Goal: Information Seeking & Learning: Learn about a topic

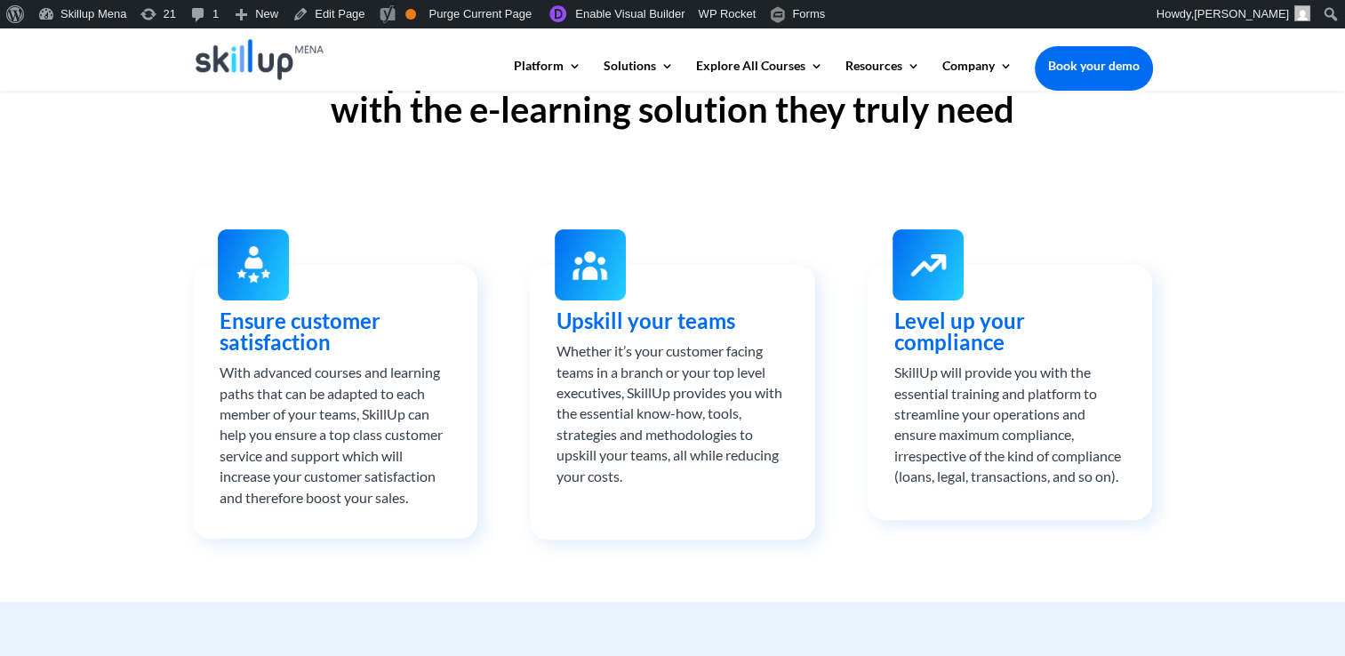
scroll to position [622, 0]
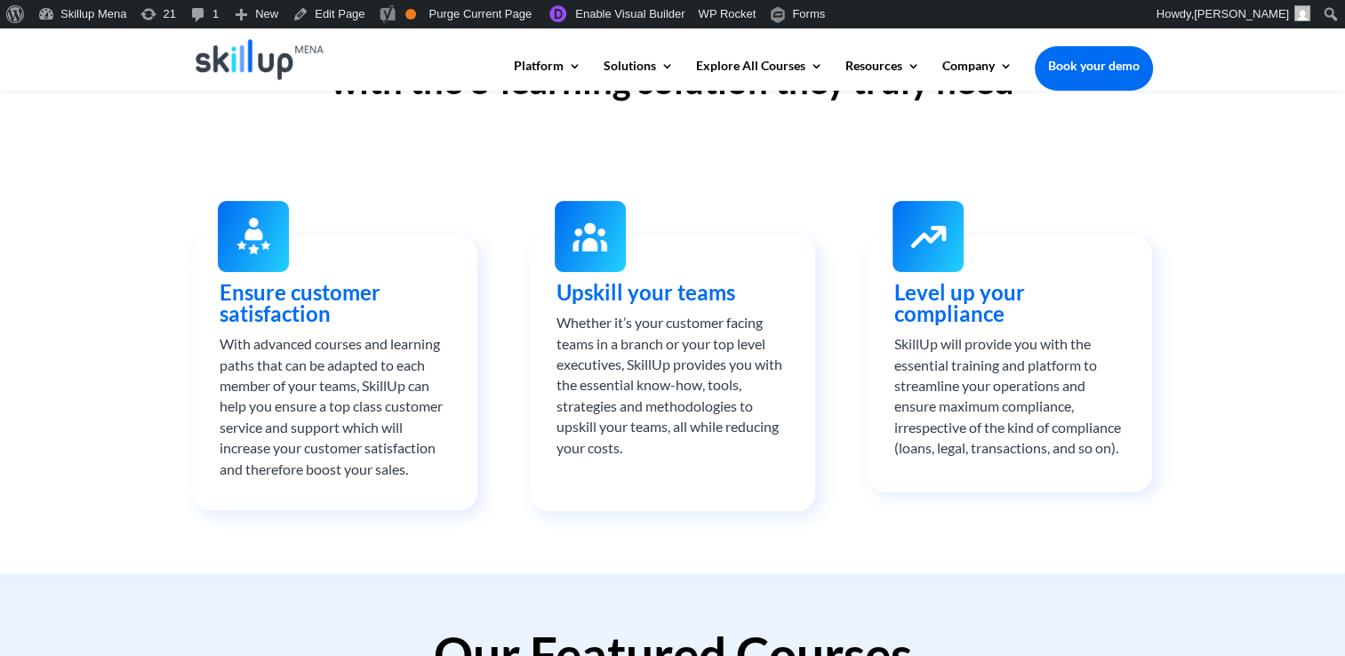
click at [266, 301] on span "Ensure customer satisfaction" at bounding box center [300, 302] width 161 height 47
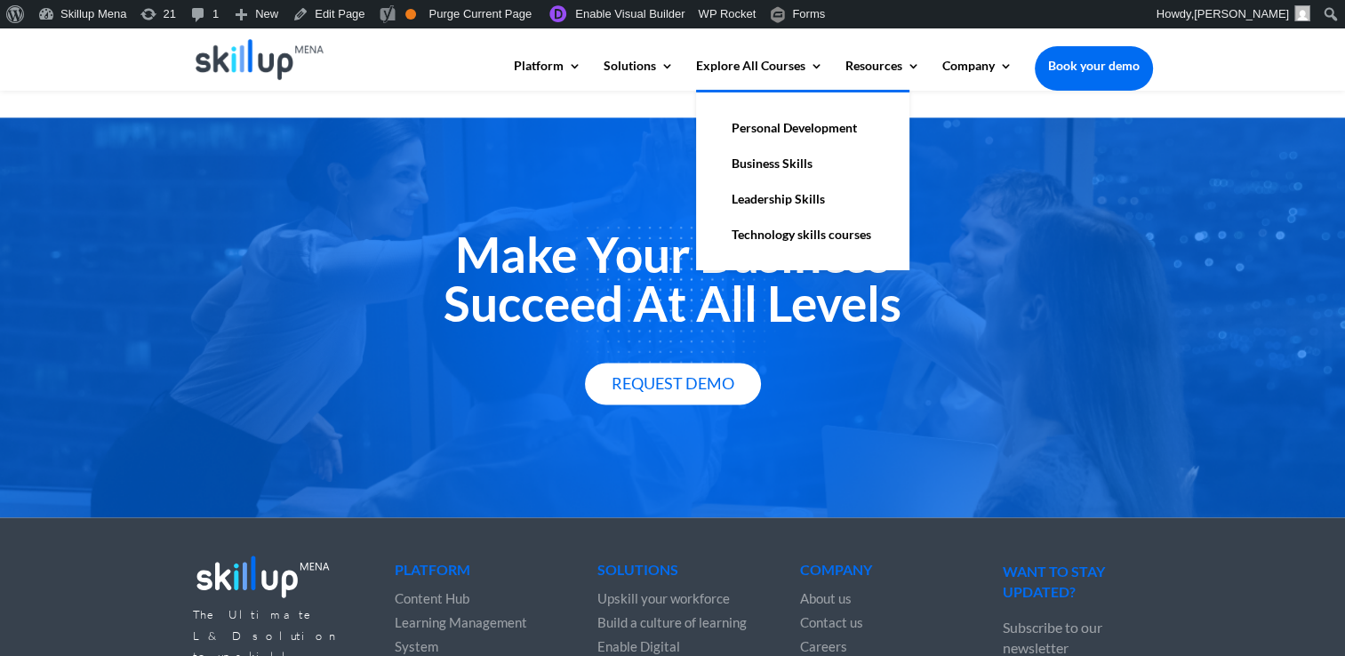
scroll to position [2826, 0]
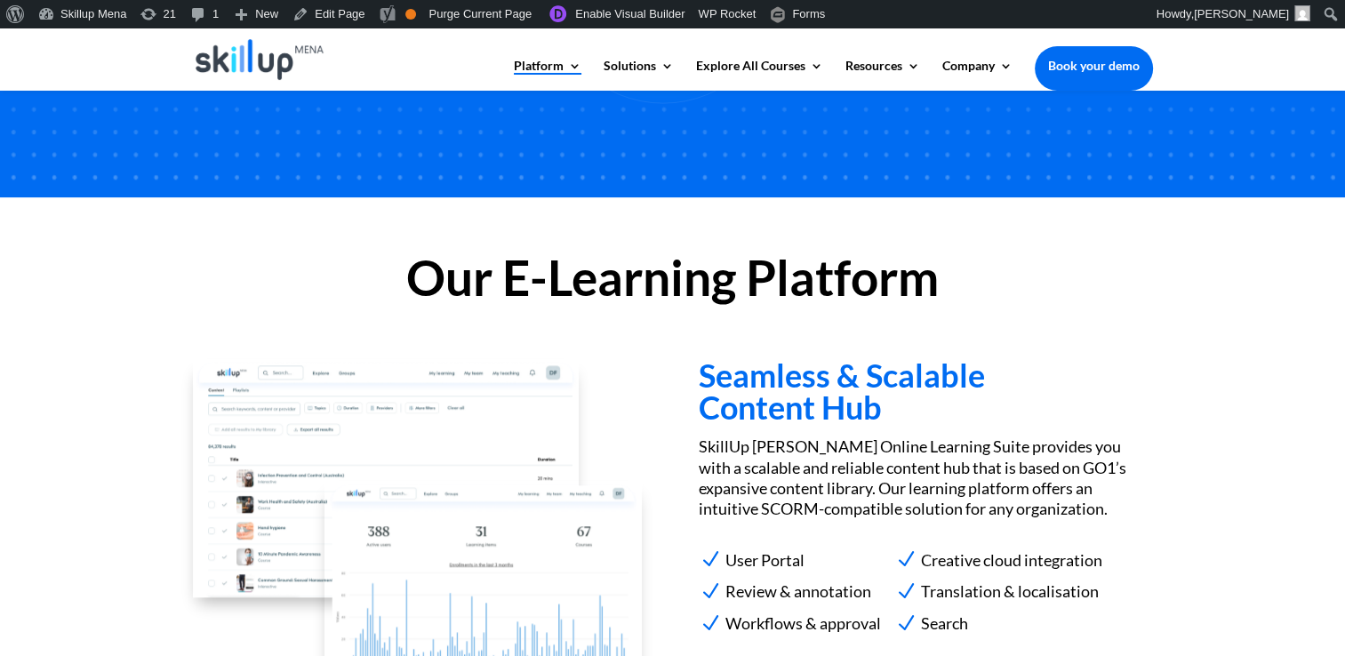
scroll to position [1443, 0]
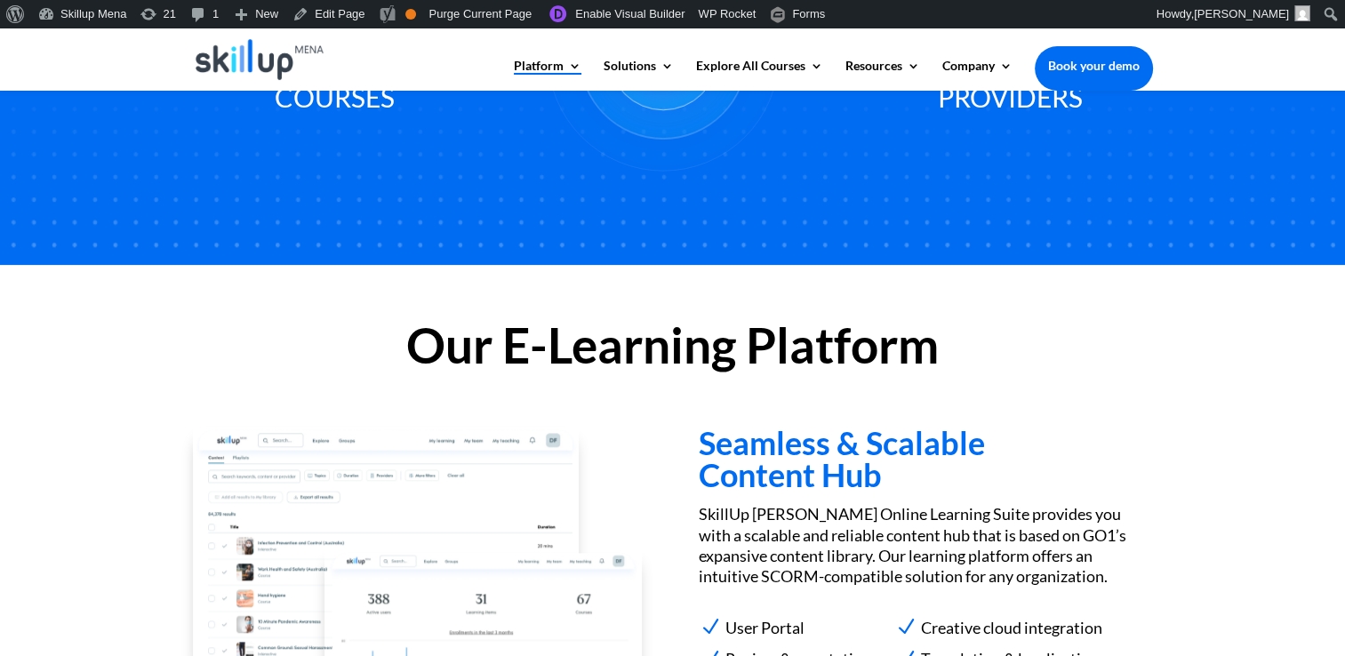
click at [536, 325] on h2 "Our E-Learning Platform" at bounding box center [673, 350] width 960 height 58
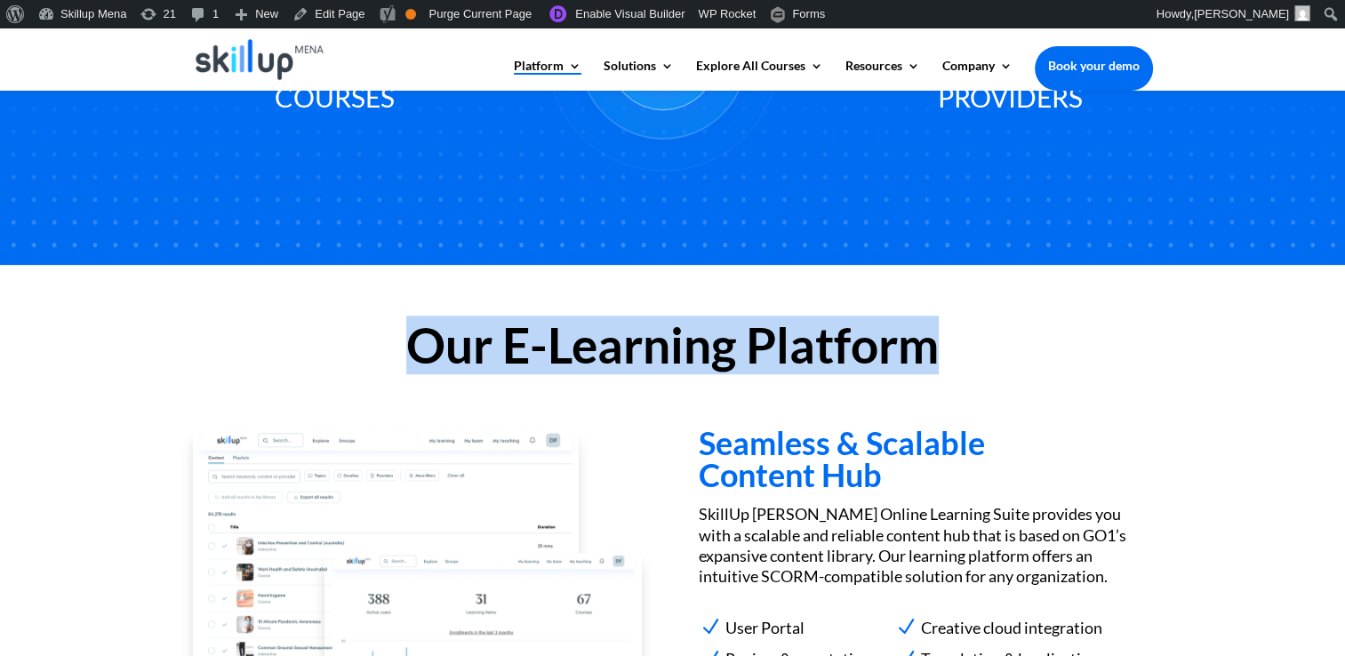
click at [536, 325] on h2 "Our E-Learning Platform" at bounding box center [673, 350] width 960 height 58
drag, startPoint x: 536, startPoint y: 325, endPoint x: 468, endPoint y: 357, distance: 74.7
click at [468, 357] on h2 "Our E-Learning Platform" at bounding box center [673, 350] width 960 height 58
click at [504, 350] on h2 "Our E-Learning Platform" at bounding box center [673, 350] width 960 height 58
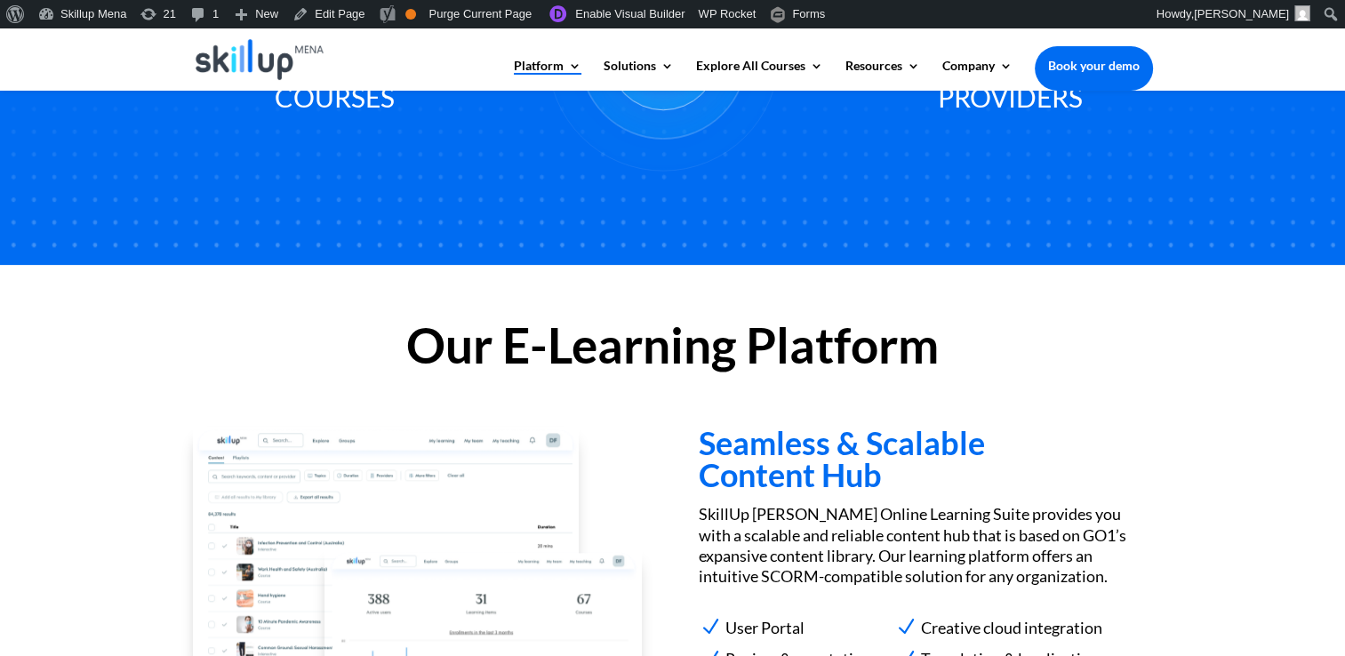
click at [507, 347] on h2 "Our E-Learning Platform" at bounding box center [673, 350] width 960 height 58
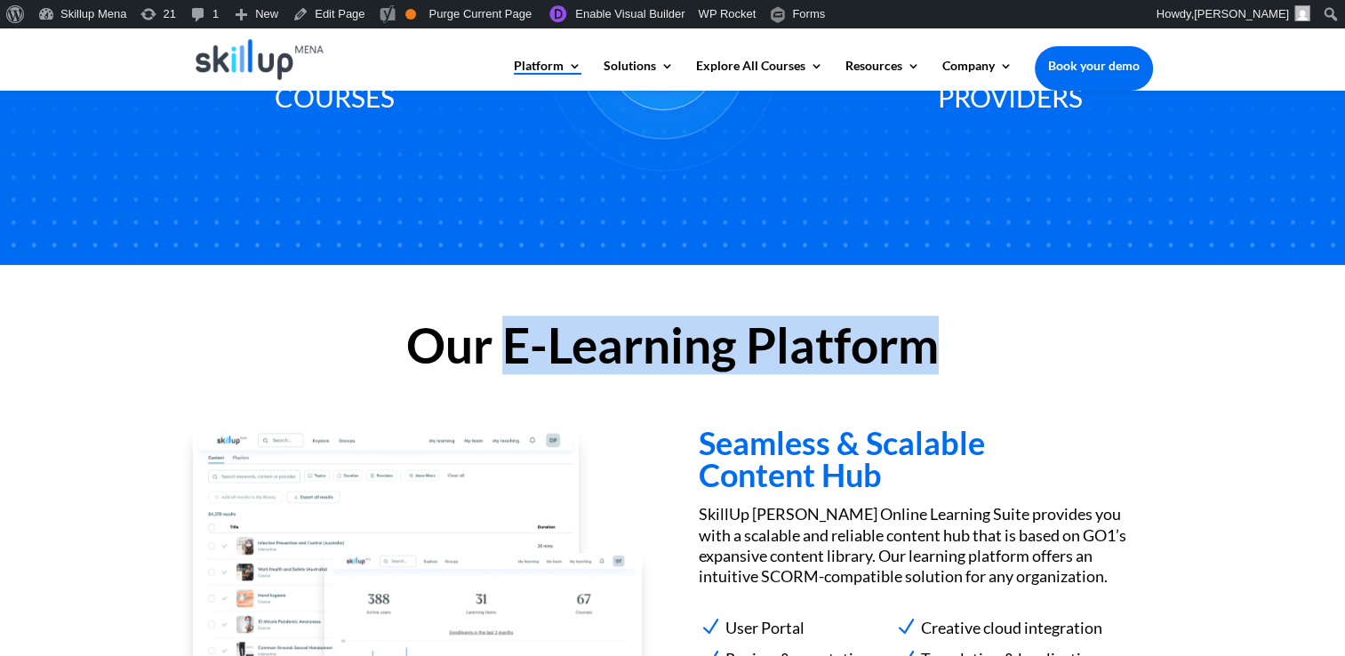
drag, startPoint x: 507, startPoint y: 347, endPoint x: 932, endPoint y: 340, distance: 424.9
click at [932, 340] on h2 "Our E-Learning Platform" at bounding box center [673, 350] width 960 height 58
drag, startPoint x: 932, startPoint y: 340, endPoint x: 876, endPoint y: 352, distance: 56.5
copy div "E-Learning Platform"
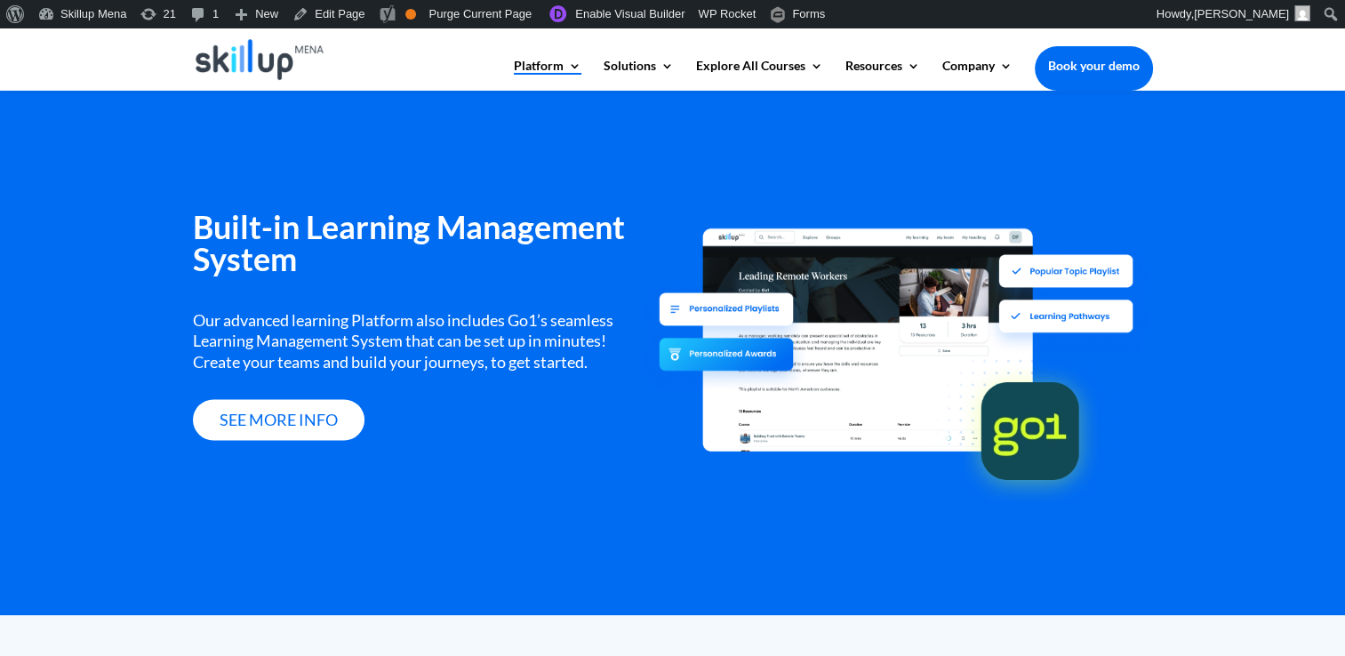
scroll to position [2176, 0]
click at [380, 220] on h3 "Built-in Learning Management System" at bounding box center [419, 247] width 453 height 73
click at [1344, 240] on div "Built-in Learning Management System Our advanced learning Platform also include…" at bounding box center [672, 351] width 1345 height 528
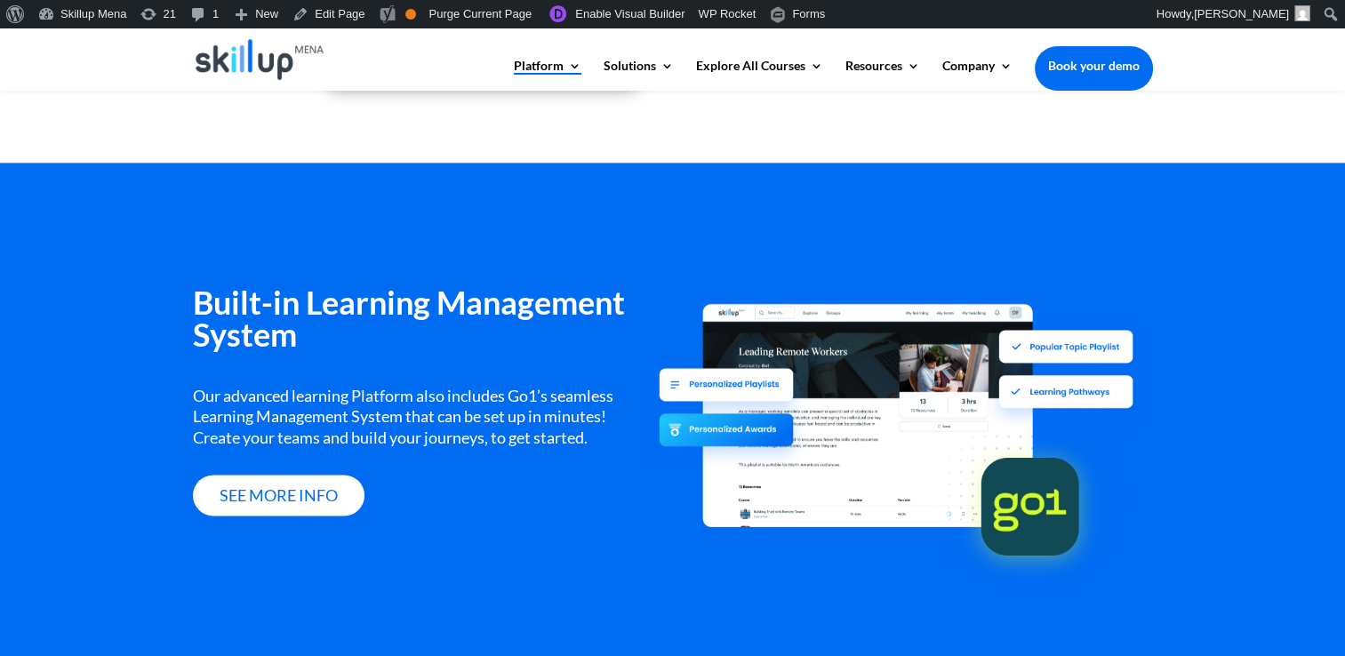
scroll to position [1998, 0]
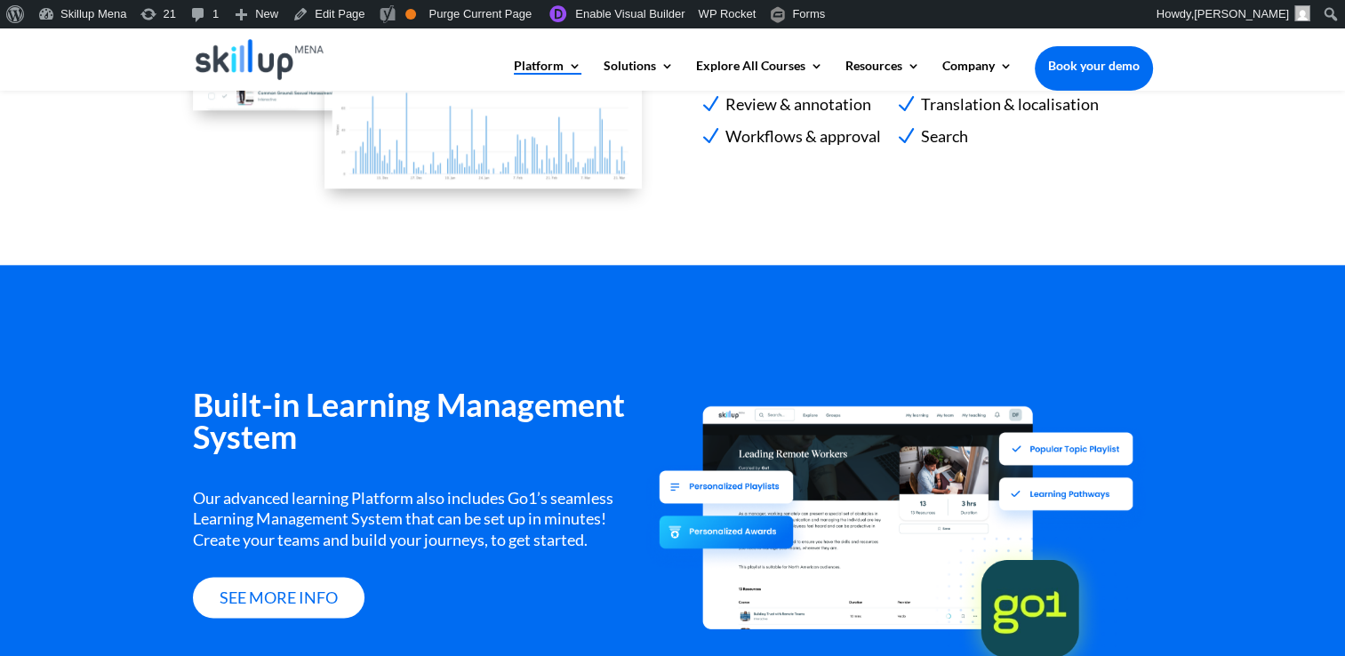
drag, startPoint x: 1246, startPoint y: 166, endPoint x: 1123, endPoint y: 12, distance: 196.7
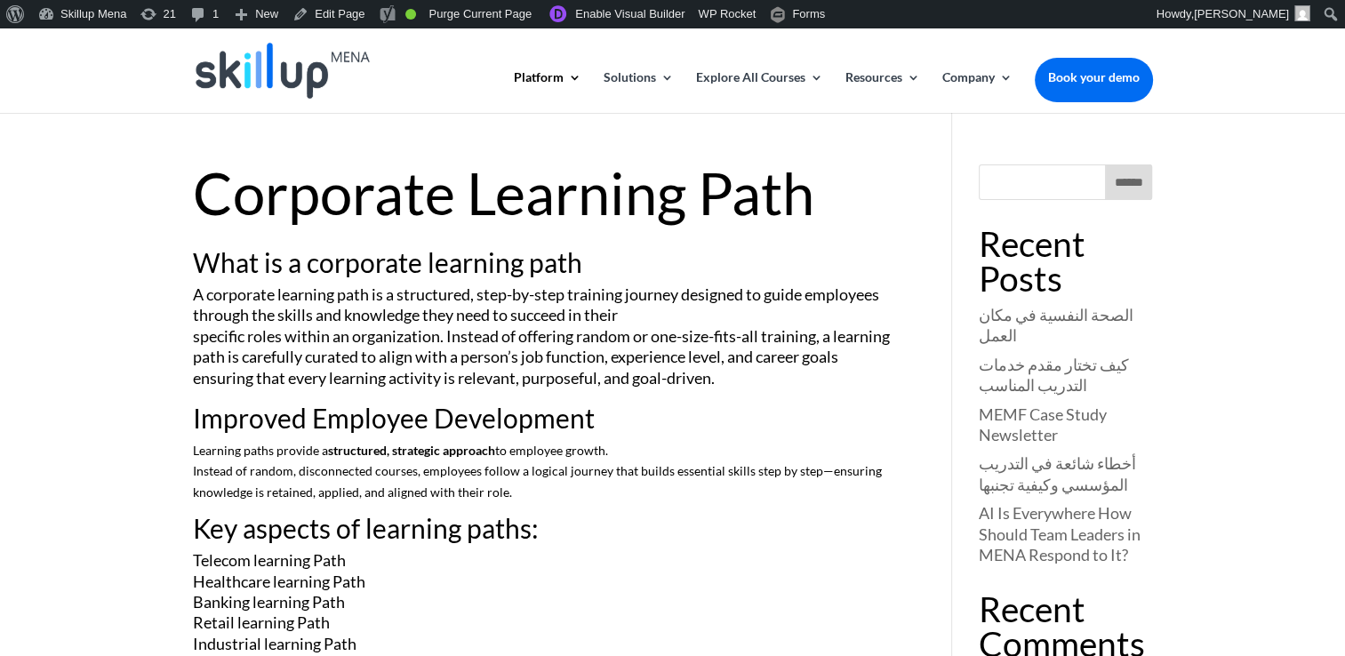
click at [228, 193] on h1 "Corporate Learning Path" at bounding box center [546, 197] width 707 height 67
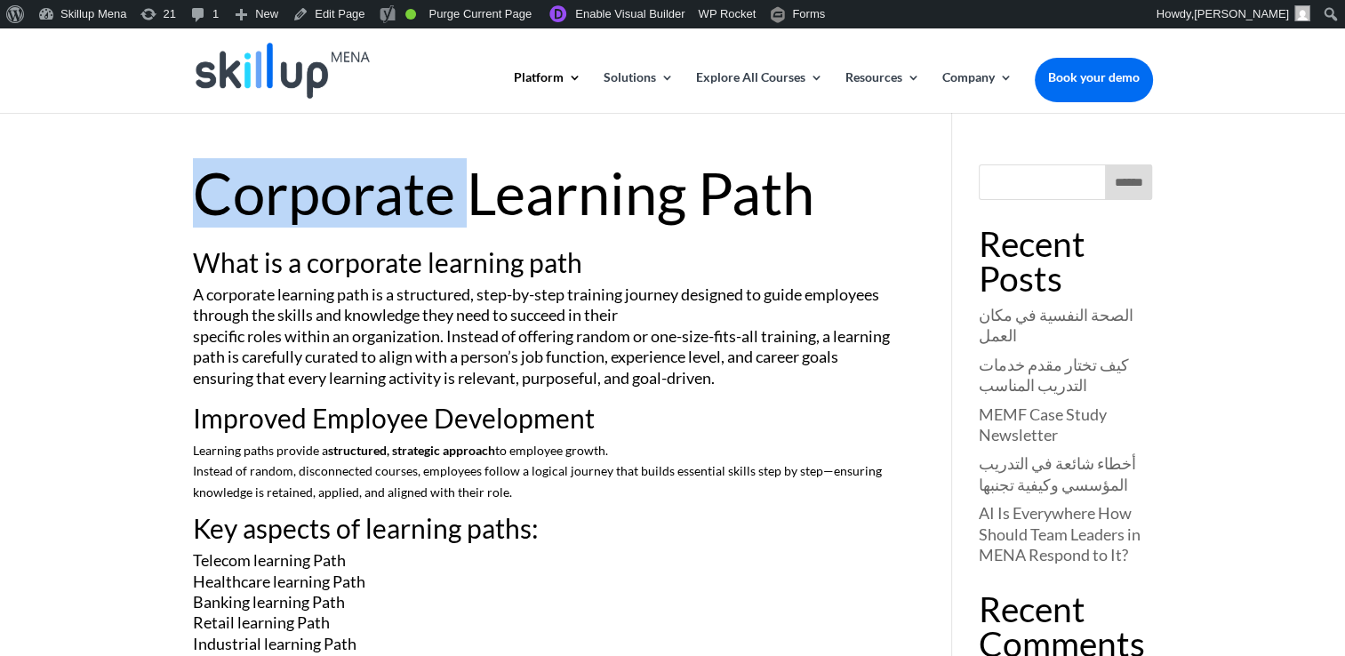
click at [228, 192] on h1 "Corporate Learning Path" at bounding box center [546, 197] width 707 height 67
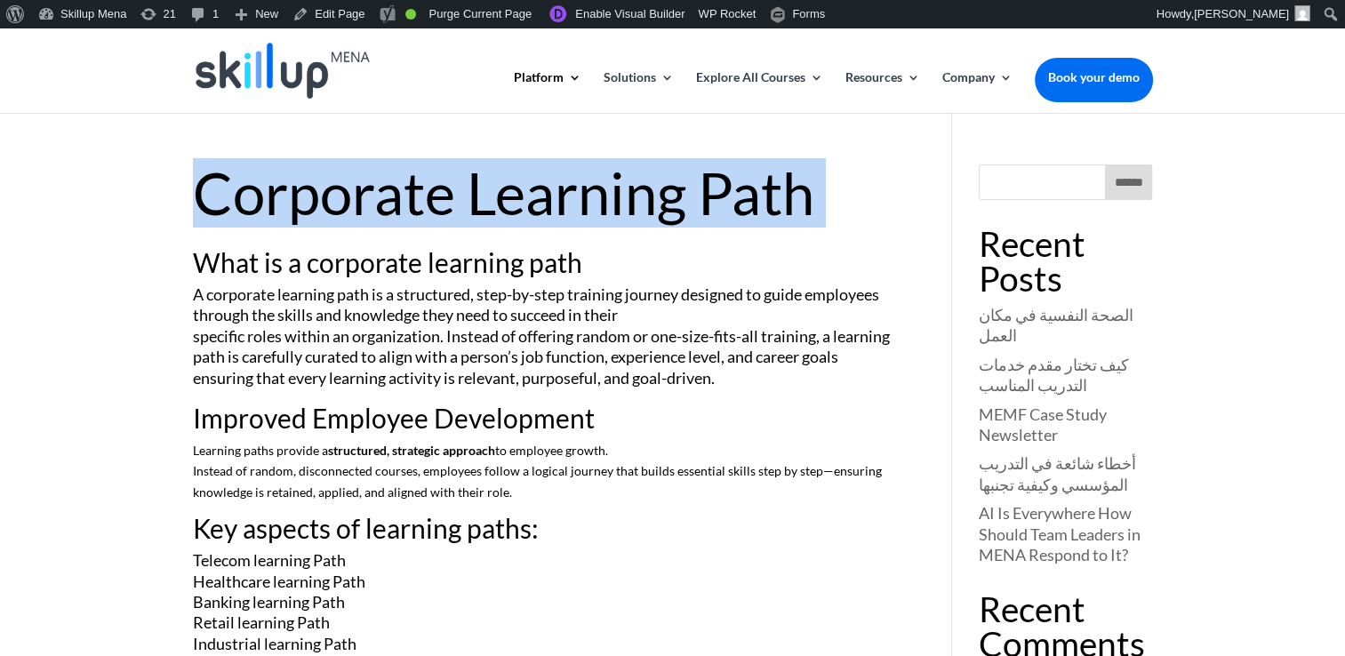
click at [229, 192] on h1 "Corporate Learning Path" at bounding box center [546, 197] width 707 height 67
copy article "Corporate Learning Path"
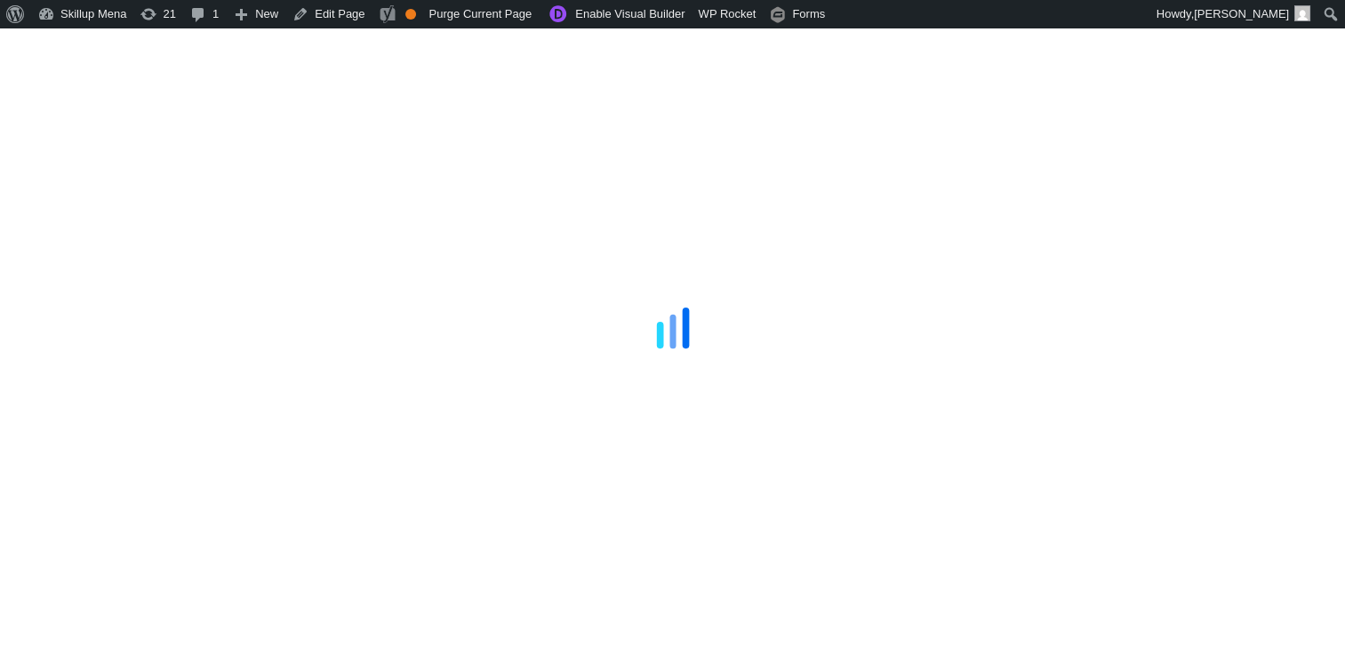
scroll to position [2176, 0]
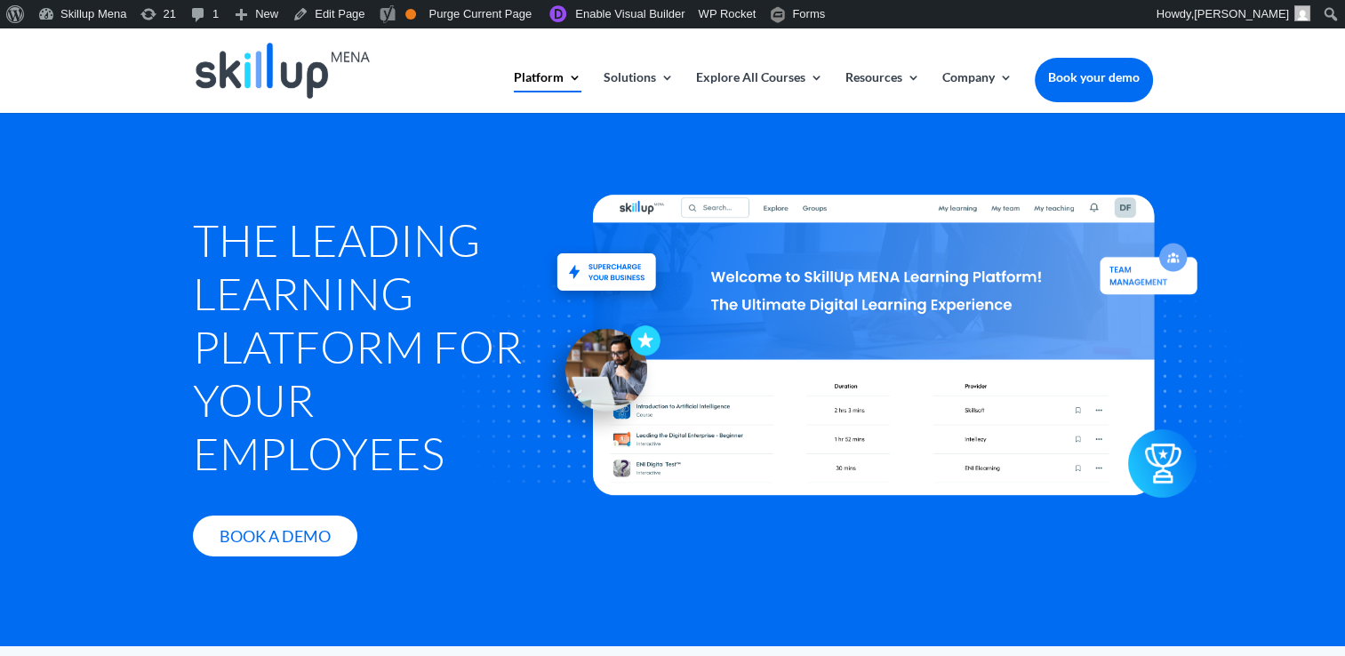
drag, startPoint x: 1315, startPoint y: 263, endPoint x: 1301, endPoint y: 303, distance: 42.5
click at [1315, 263] on div at bounding box center [875, 345] width 977 height 564
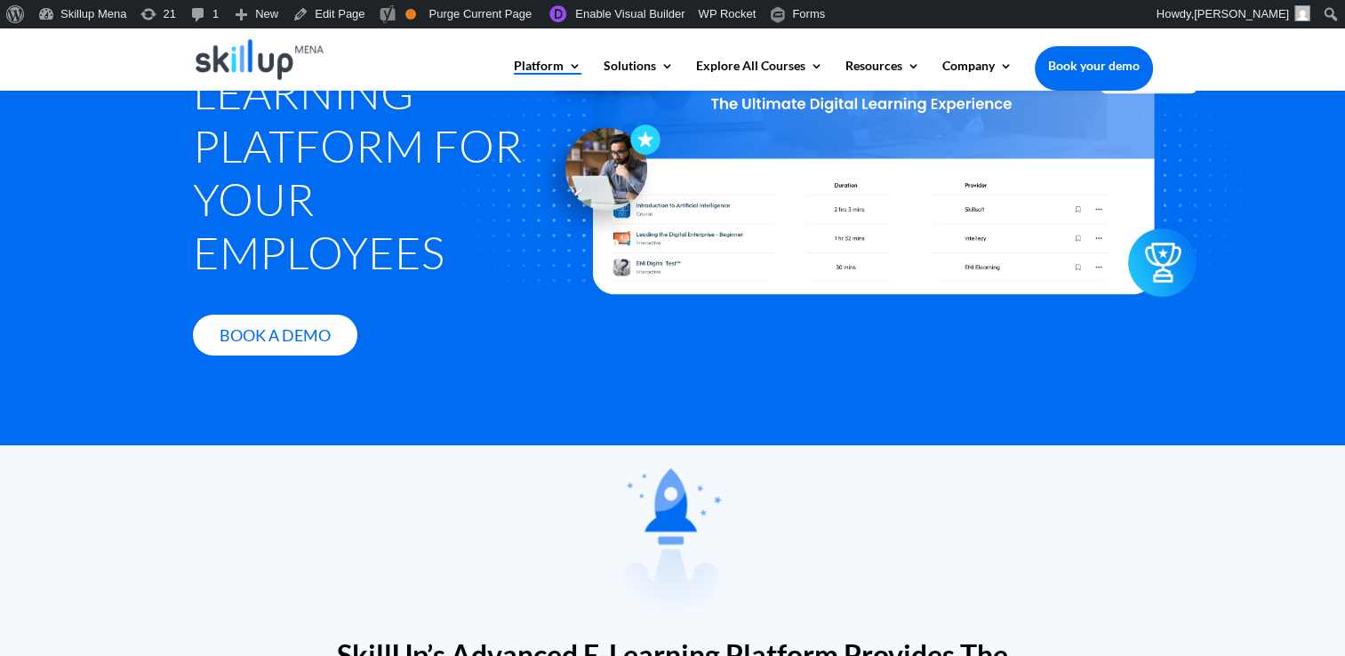
drag, startPoint x: 295, startPoint y: 212, endPoint x: 304, endPoint y: 205, distance: 11.4
click at [295, 211] on h1 "The Leading Learning Platform for Your Employees" at bounding box center [369, 150] width 352 height 276
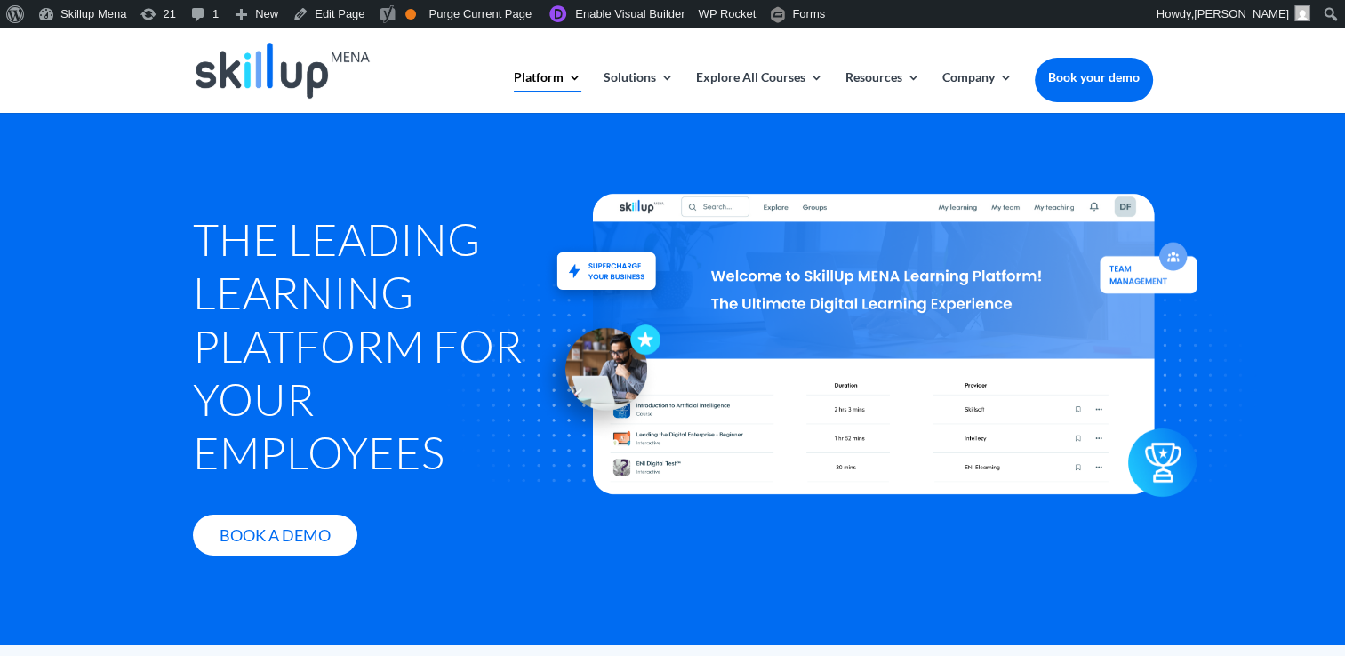
click at [346, 204] on div "The Leading Learning Platform for Your Employees Book A Demo" at bounding box center [369, 383] width 352 height 398
click at [186, 252] on div "The Leading Learning Platform for Your Employees Book A Demo" at bounding box center [672, 378] width 1345 height 533
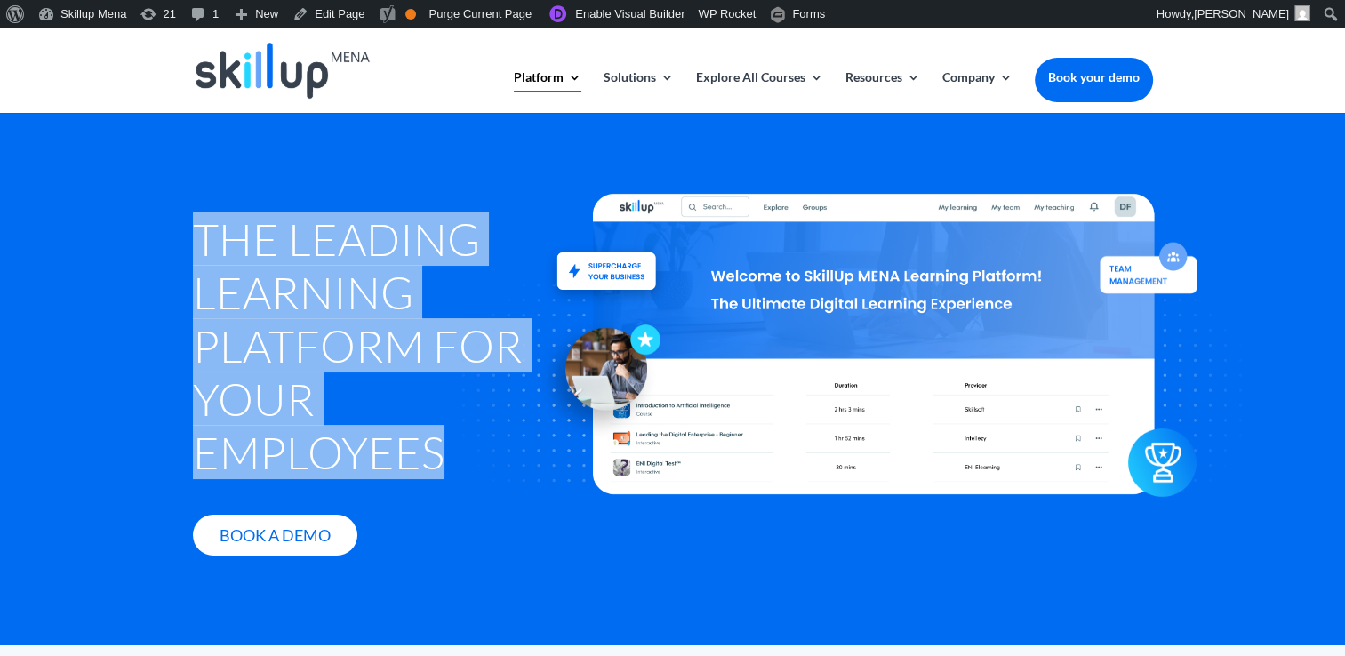
click at [186, 252] on div "The Leading Learning Platform for Your Employees Book A Demo" at bounding box center [672, 378] width 1345 height 533
drag, startPoint x: 186, startPoint y: 252, endPoint x: 249, endPoint y: 309, distance: 85.0
click at [230, 315] on h1 "The Leading Learning Platform for Your Employees" at bounding box center [369, 350] width 352 height 276
click at [316, 302] on h1 "The Leading Learning Platform for Your Employees" at bounding box center [369, 350] width 352 height 276
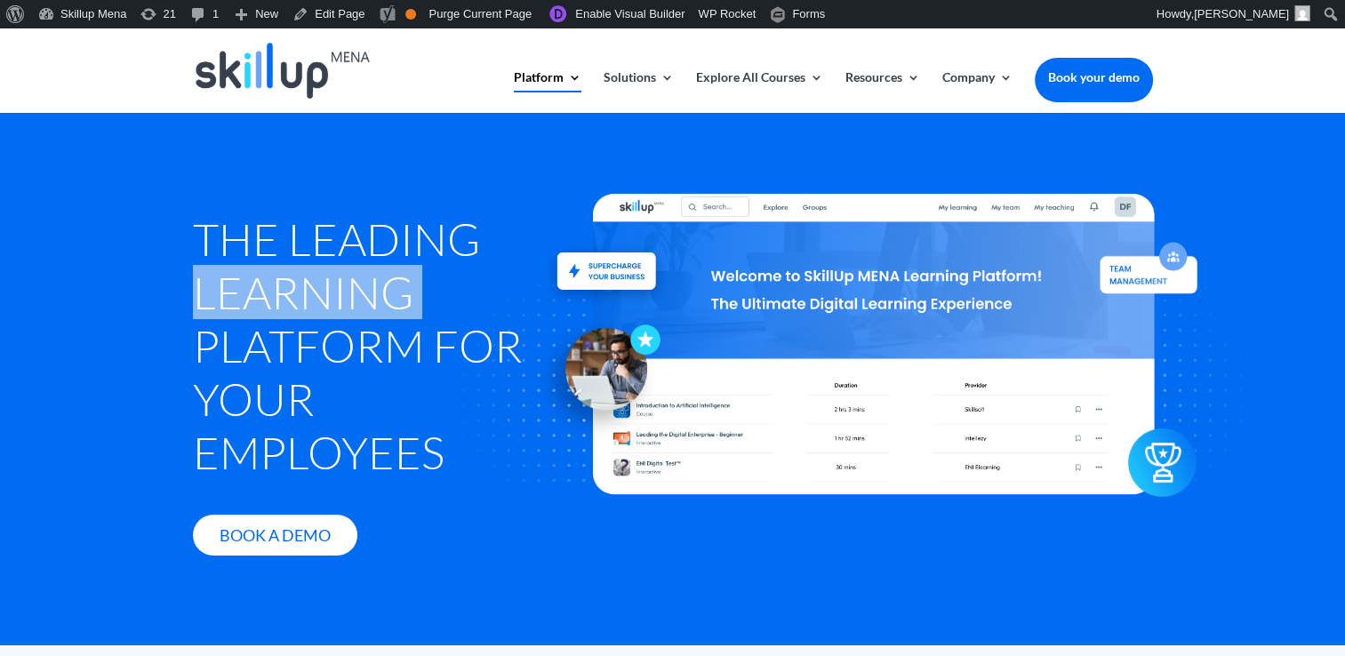
click at [316, 300] on h1 "The Leading Learning Platform for Your Employees" at bounding box center [369, 350] width 352 height 276
drag, startPoint x: 316, startPoint y: 300, endPoint x: 315, endPoint y: 284, distance: 16.0
click at [315, 300] on h1 "The Leading Learning Platform for Your Employees" at bounding box center [369, 350] width 352 height 276
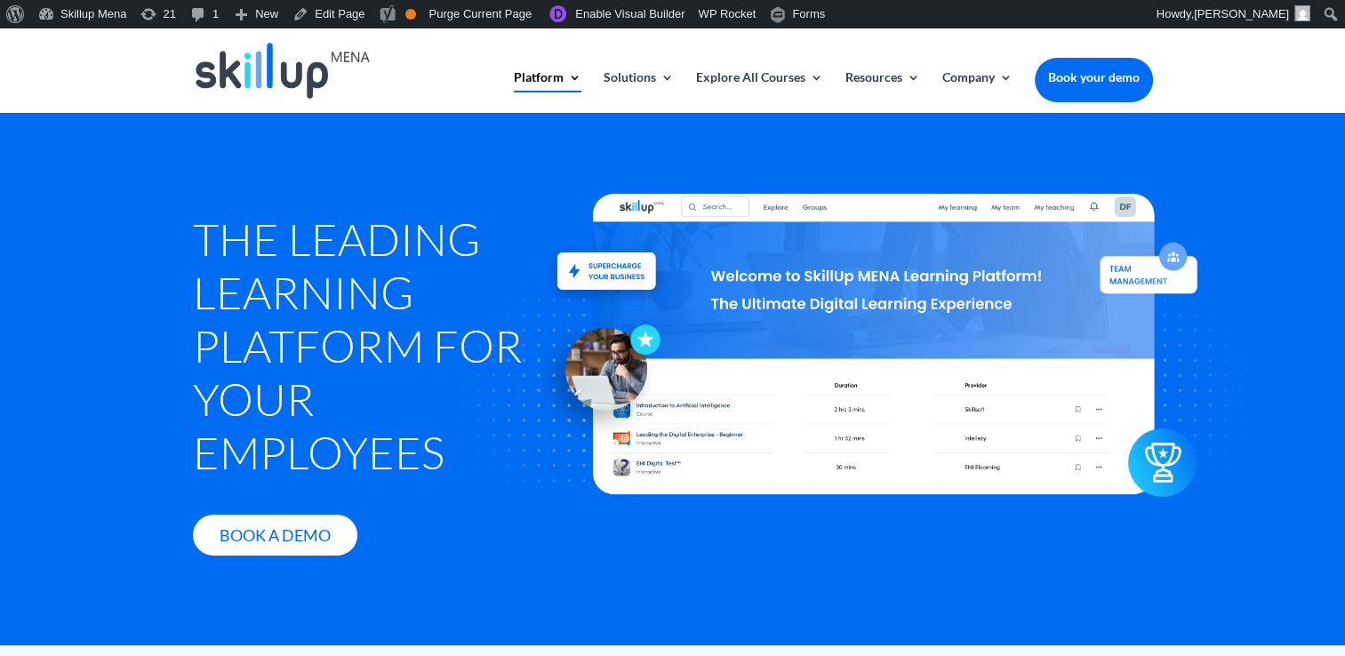
click at [314, 249] on h1 "The Leading Learning Platform for Your Employees" at bounding box center [369, 350] width 352 height 276
click at [293, 238] on h1 "The Leading Learning Platform for Your Employees" at bounding box center [369, 350] width 352 height 276
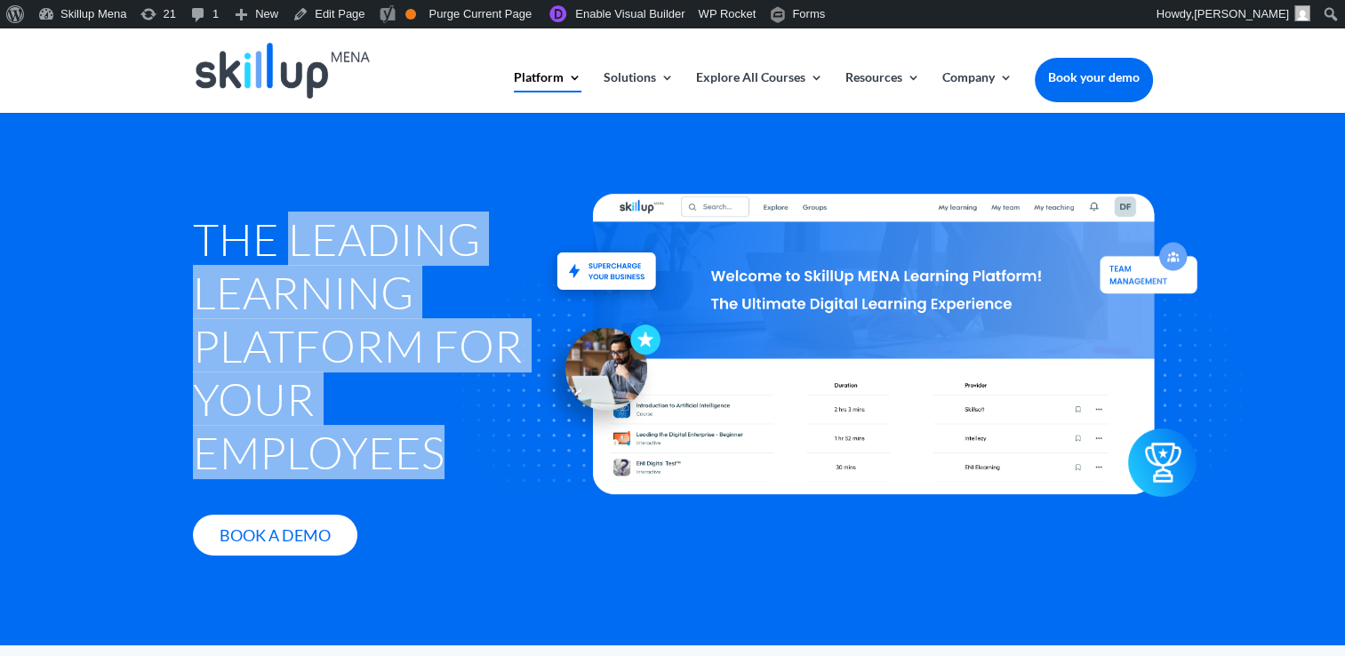
drag, startPoint x: 293, startPoint y: 238, endPoint x: 933, endPoint y: 144, distance: 646.9
click at [377, 454] on h1 "The Leading Learning Platform for Your Employees" at bounding box center [369, 350] width 352 height 276
copy h1 "Leading Learning Platform for Your Employees"
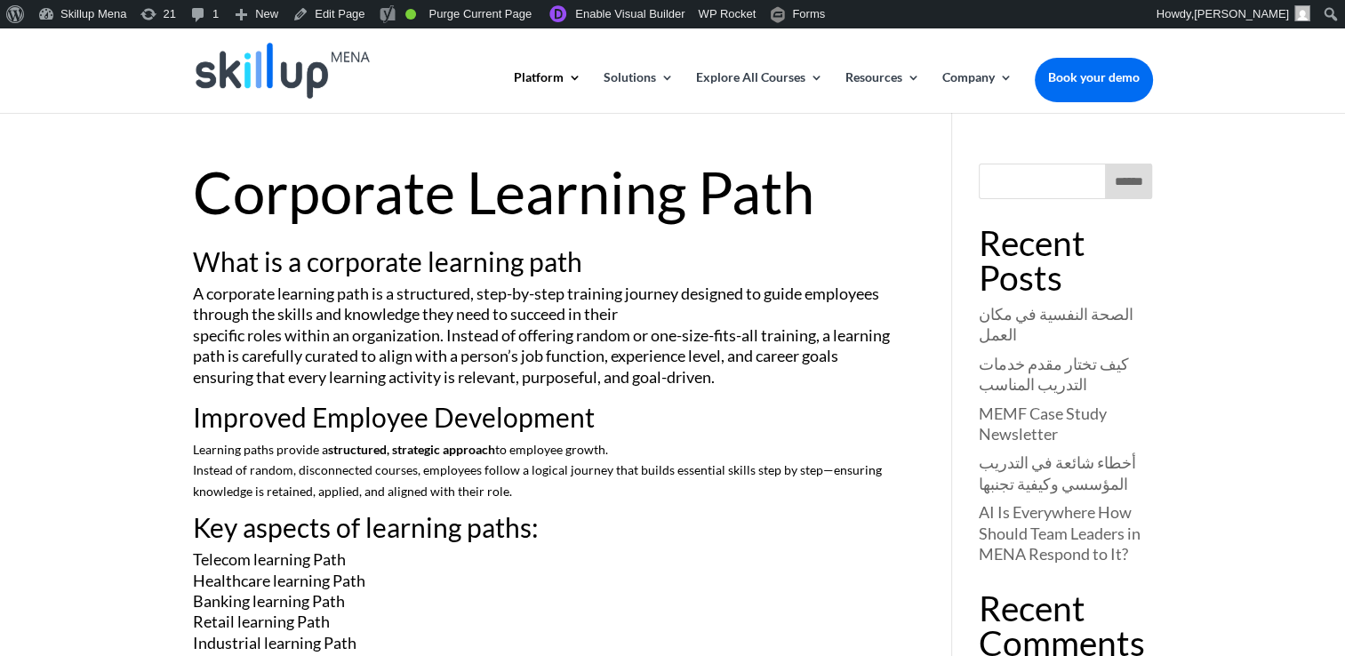
click at [369, 236] on article "Corporate Learning Path What is a corporate learning path A corporate learning …" at bounding box center [546, 428] width 707 height 529
click at [370, 236] on article "Corporate Learning Path What is a corporate learning path A corporate learning …" at bounding box center [546, 428] width 707 height 529
click at [375, 520] on span "Key aspects of learning paths:" at bounding box center [366, 527] width 346 height 32
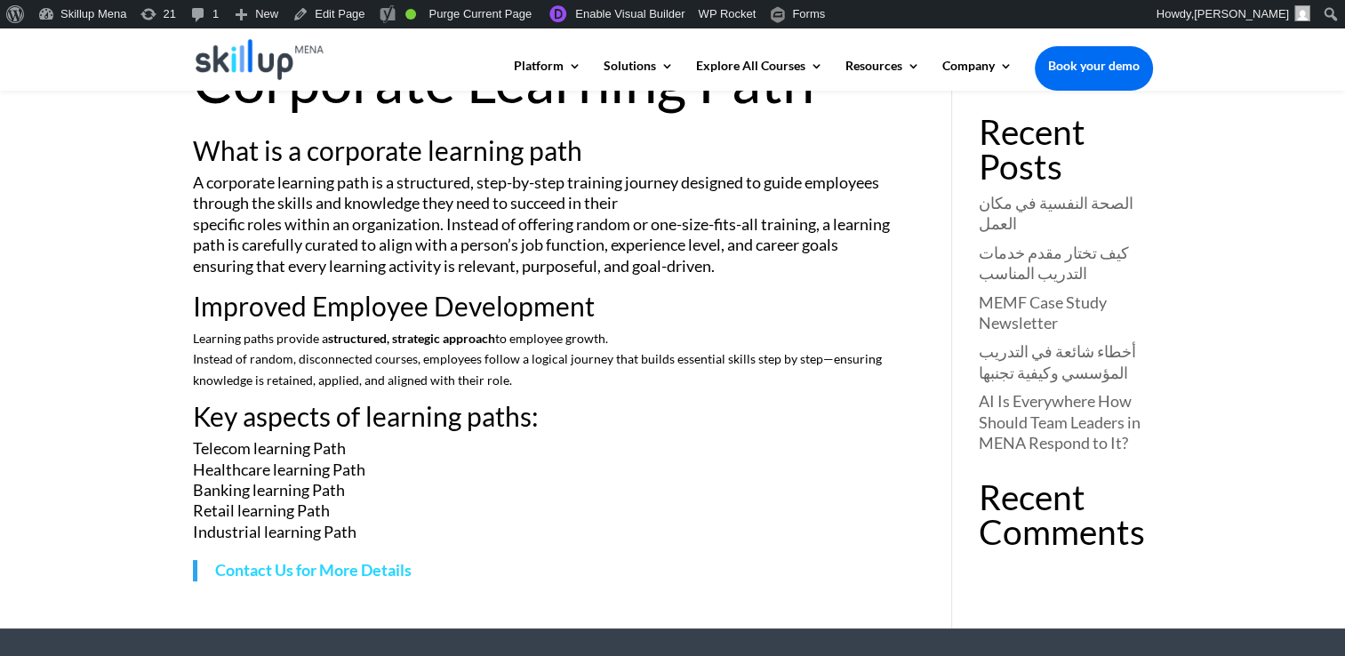
scroll to position [178, 0]
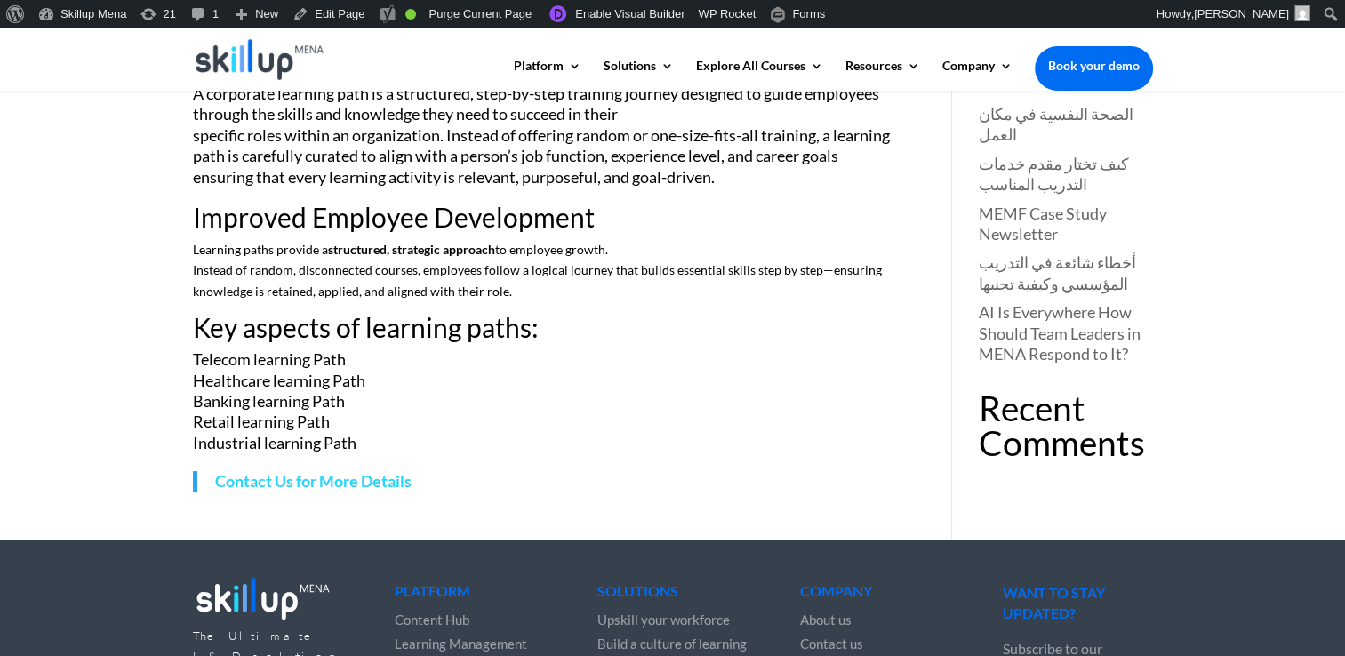
click at [351, 339] on span "Key aspects of learning paths:" at bounding box center [366, 327] width 346 height 32
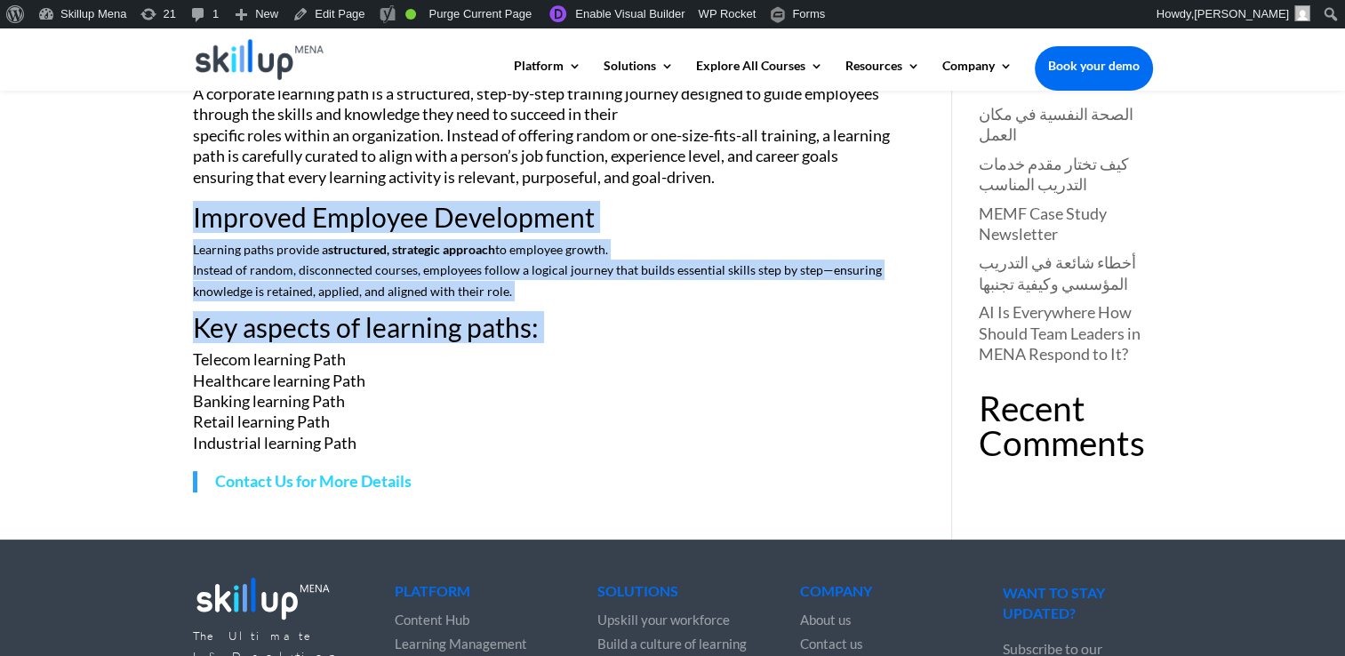
drag, startPoint x: 351, startPoint y: 339, endPoint x: 312, endPoint y: 215, distance: 129.6
click at [312, 215] on div "What is a corporate learning path A corporate learning path is a structured, st…" at bounding box center [546, 270] width 707 height 444
click at [312, 215] on h2 "Improved Employee Development" at bounding box center [546, 222] width 707 height 36
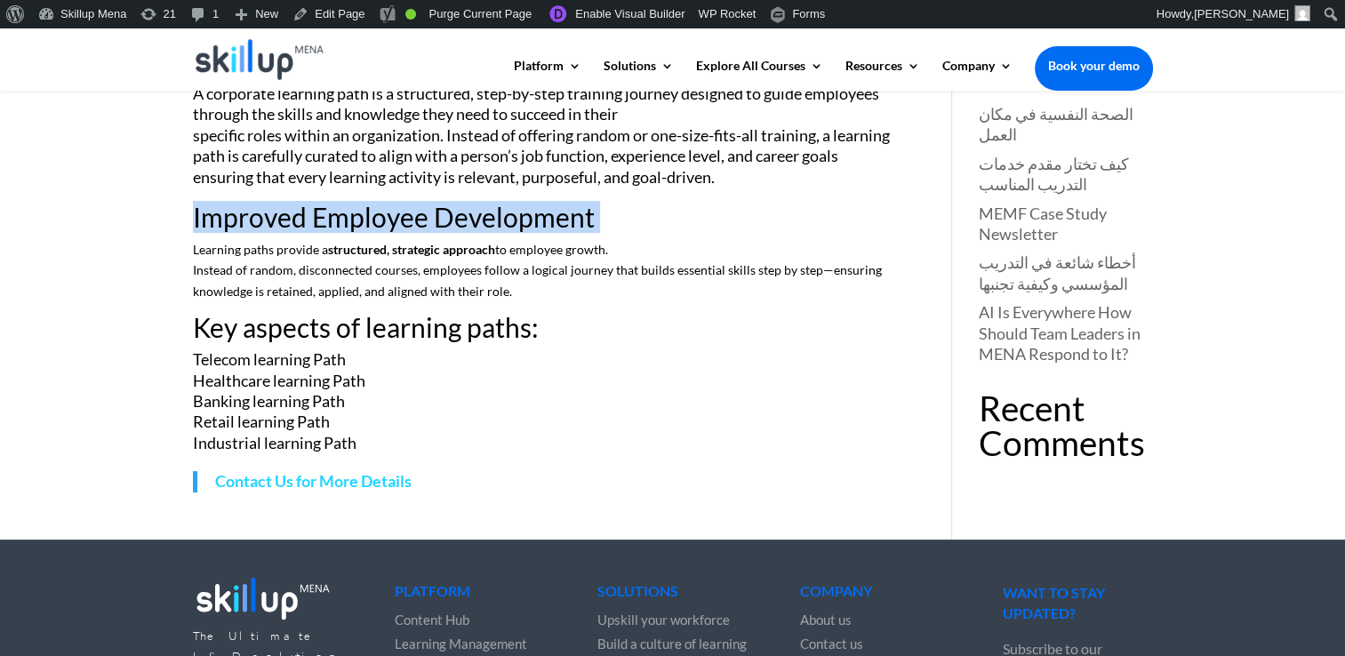
click at [312, 215] on h2 "Improved Employee Development" at bounding box center [546, 222] width 707 height 36
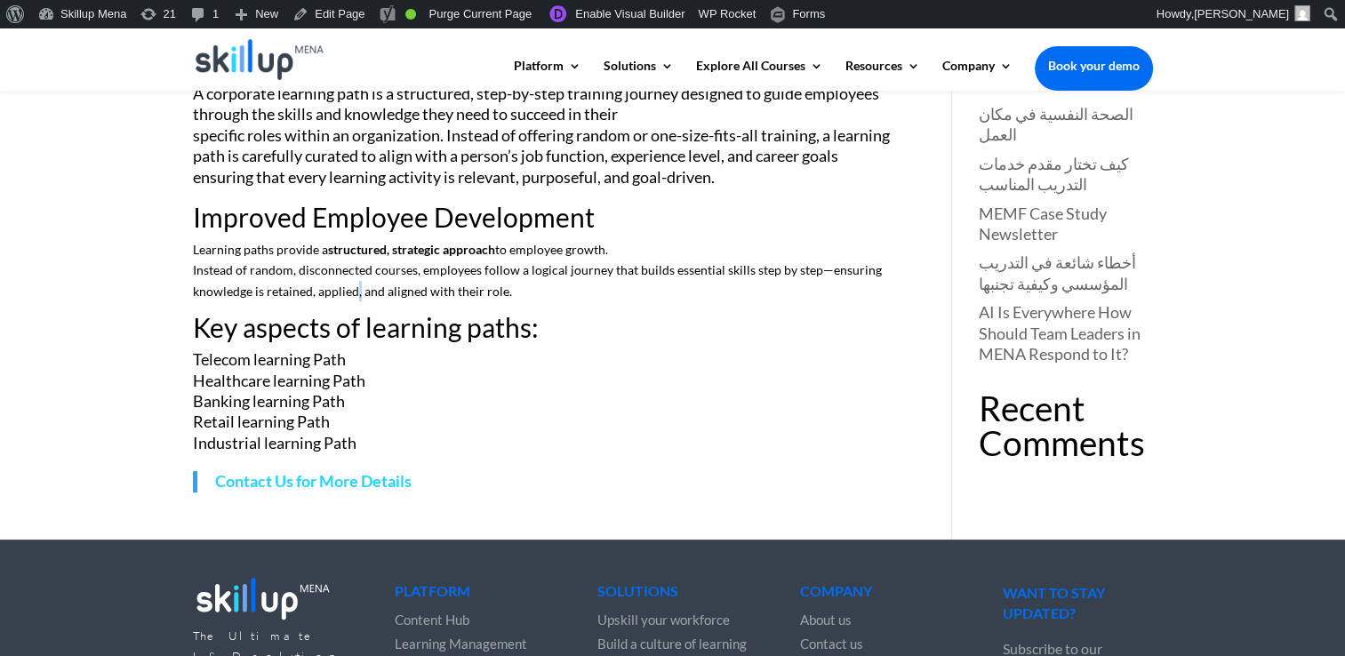
drag, startPoint x: 312, startPoint y: 215, endPoint x: 353, endPoint y: 310, distance: 103.5
click at [353, 310] on p "Learning paths provide a structured, strategic approach to employee growth. Ins…" at bounding box center [546, 276] width 707 height 75
drag, startPoint x: 353, startPoint y: 310, endPoint x: 356, endPoint y: 288, distance: 22.4
click at [356, 288] on p "Learning paths provide a structured, strategic approach to employee growth. Ins…" at bounding box center [546, 276] width 707 height 75
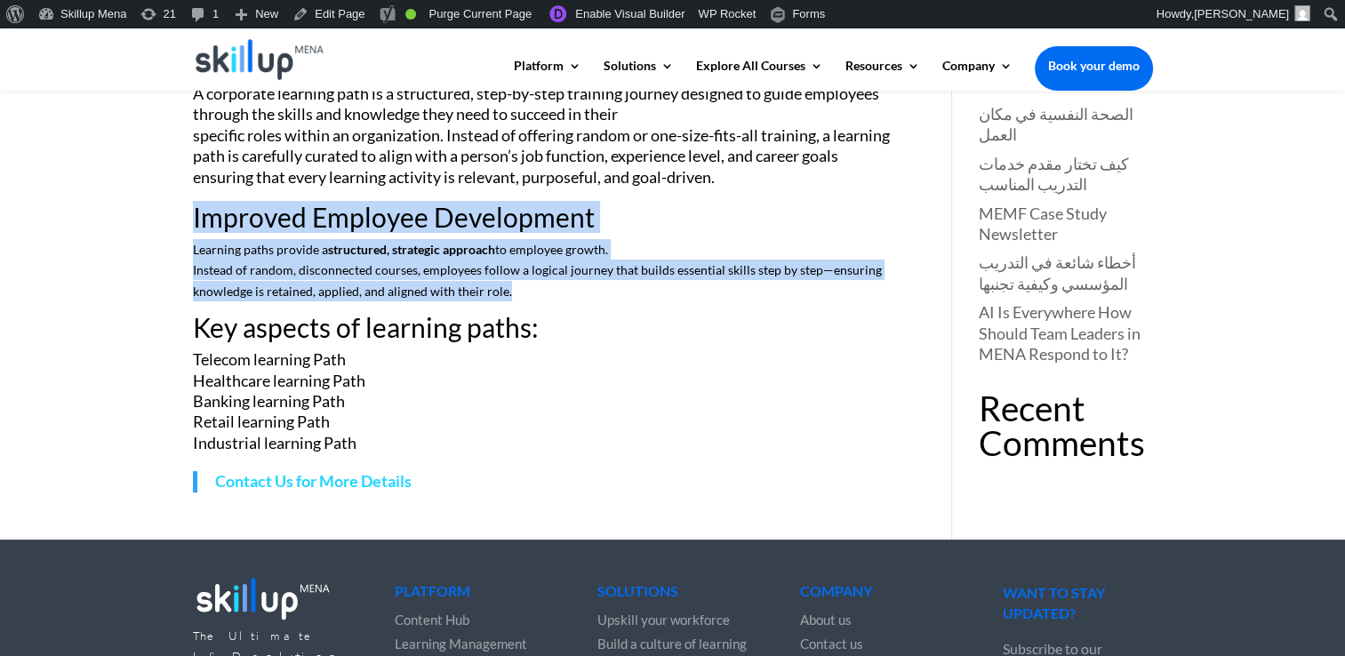
drag, startPoint x: 356, startPoint y: 288, endPoint x: 353, endPoint y: 233, distance: 55.2
click at [353, 233] on div "What is a corporate learning path A corporate learning path is a structured, st…" at bounding box center [546, 270] width 707 height 444
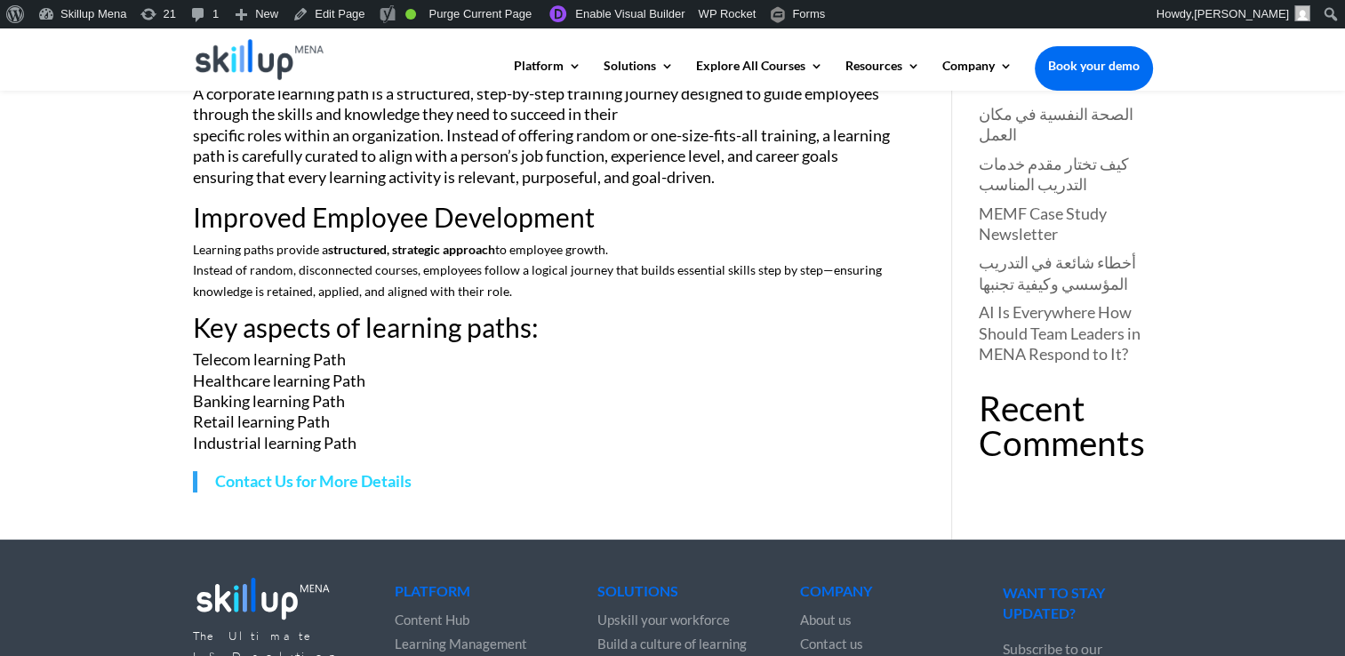
drag, startPoint x: 353, startPoint y: 233, endPoint x: 415, endPoint y: 330, distance: 115.1
click at [415, 330] on span "Key aspects of learning paths:" at bounding box center [366, 327] width 346 height 32
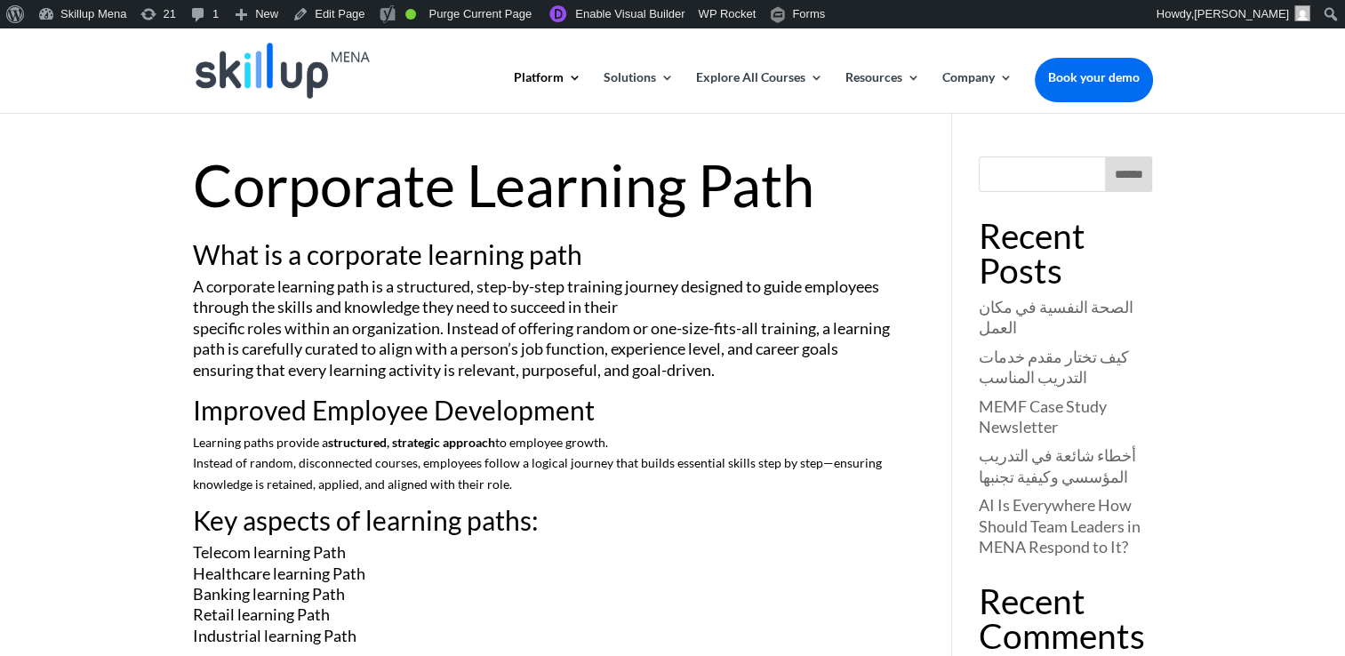
scroll to position [0, 0]
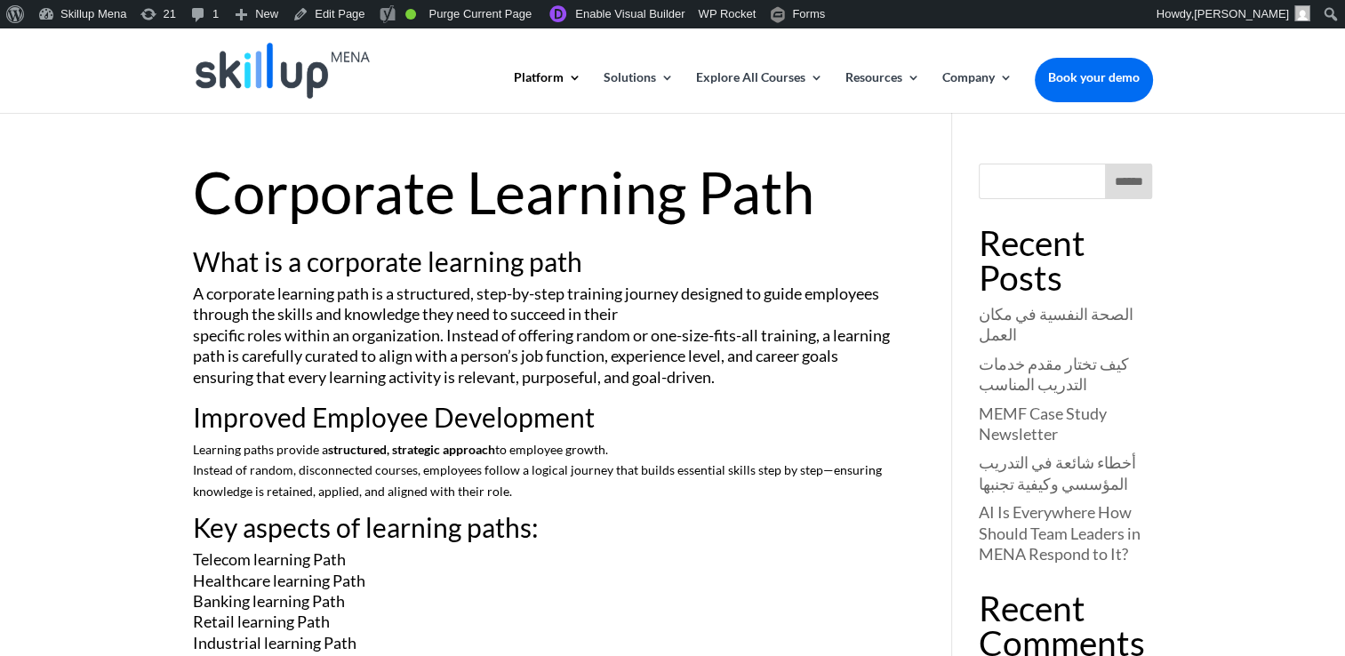
click at [405, 270] on h2 "What is a corporate learning path" at bounding box center [546, 266] width 707 height 36
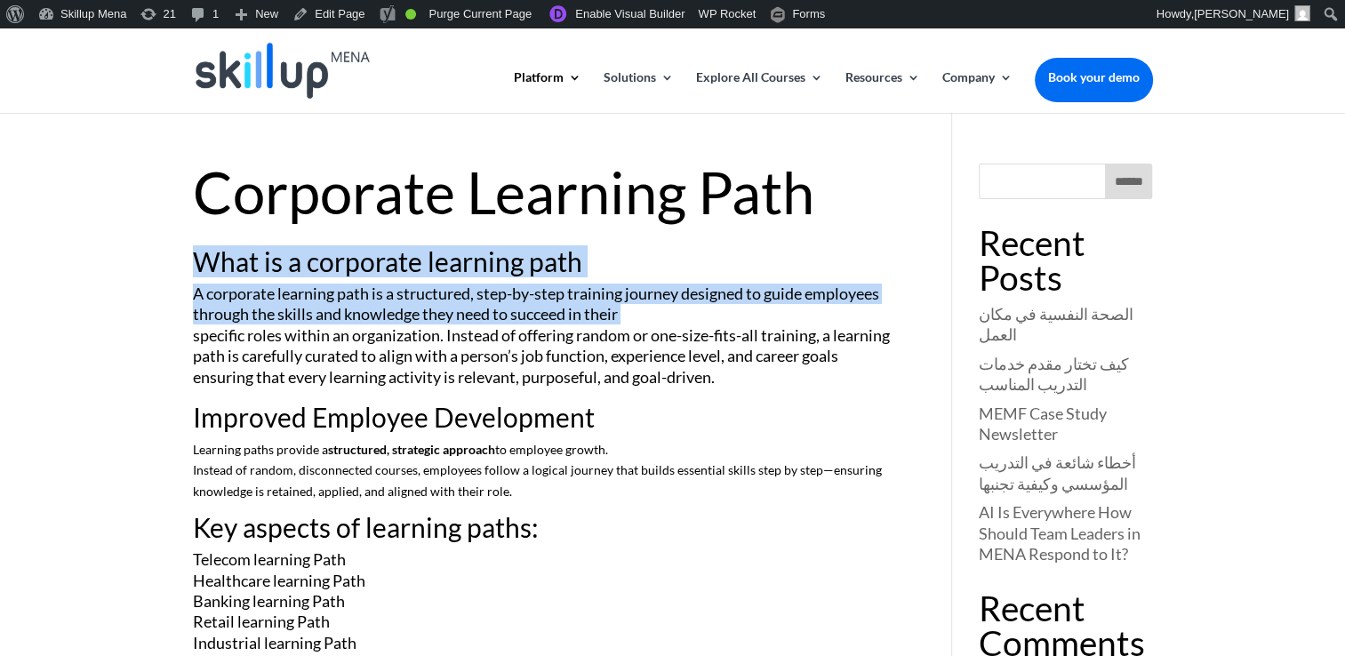
drag, startPoint x: 405, startPoint y: 270, endPoint x: 414, endPoint y: 315, distance: 45.3
click at [414, 315] on div "What is a corporate learning path A corporate learning path is a structured, st…" at bounding box center [546, 470] width 707 height 444
click at [414, 322] on p "A corporate learning path is a structured, step-by-step training journey design…" at bounding box center [546, 344] width 707 height 120
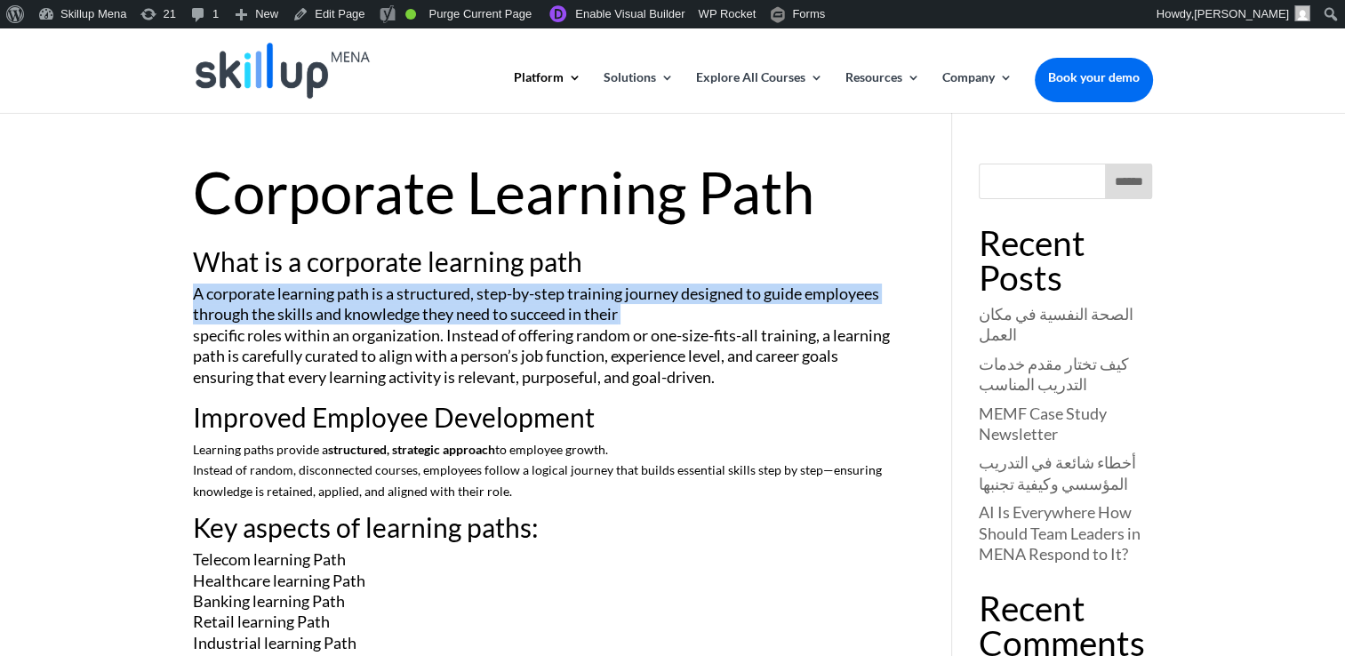
click at [414, 322] on p "A corporate learning path is a structured, step-by-step training journey design…" at bounding box center [546, 344] width 707 height 120
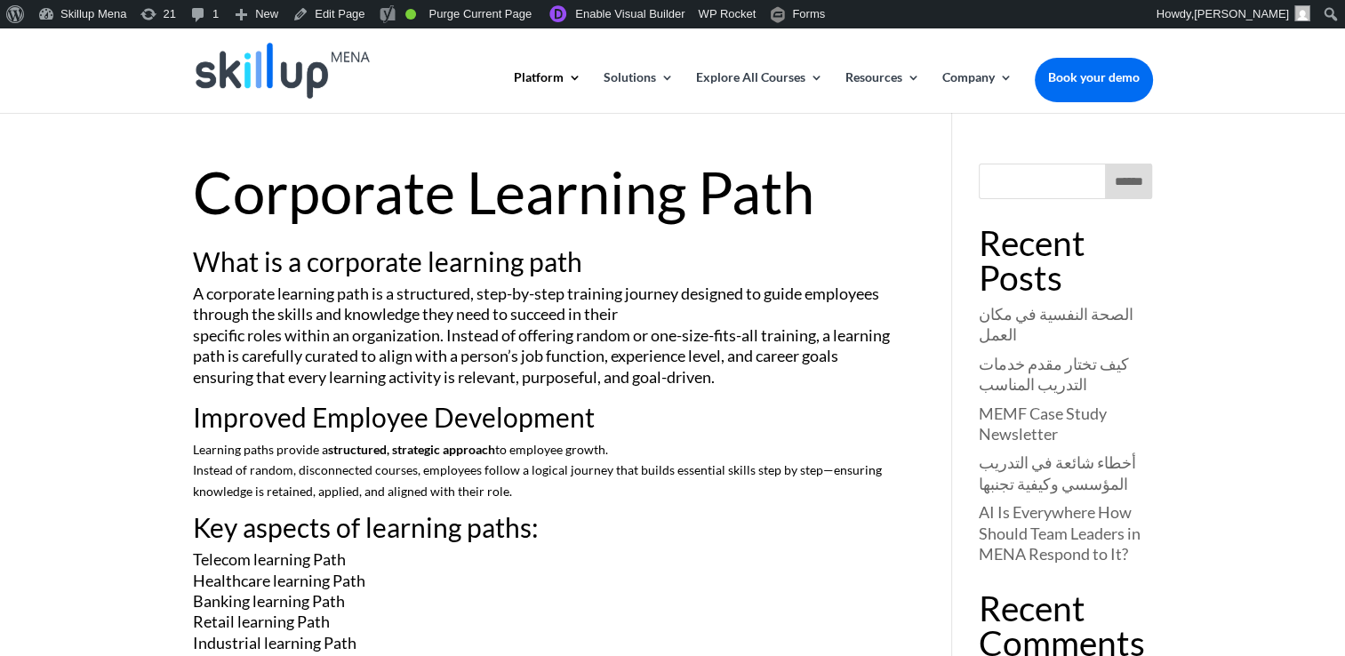
drag, startPoint x: 414, startPoint y: 322, endPoint x: 399, endPoint y: 352, distance: 33.8
click at [399, 352] on p "A corporate learning path is a structured, step-by-step training journey design…" at bounding box center [546, 344] width 707 height 120
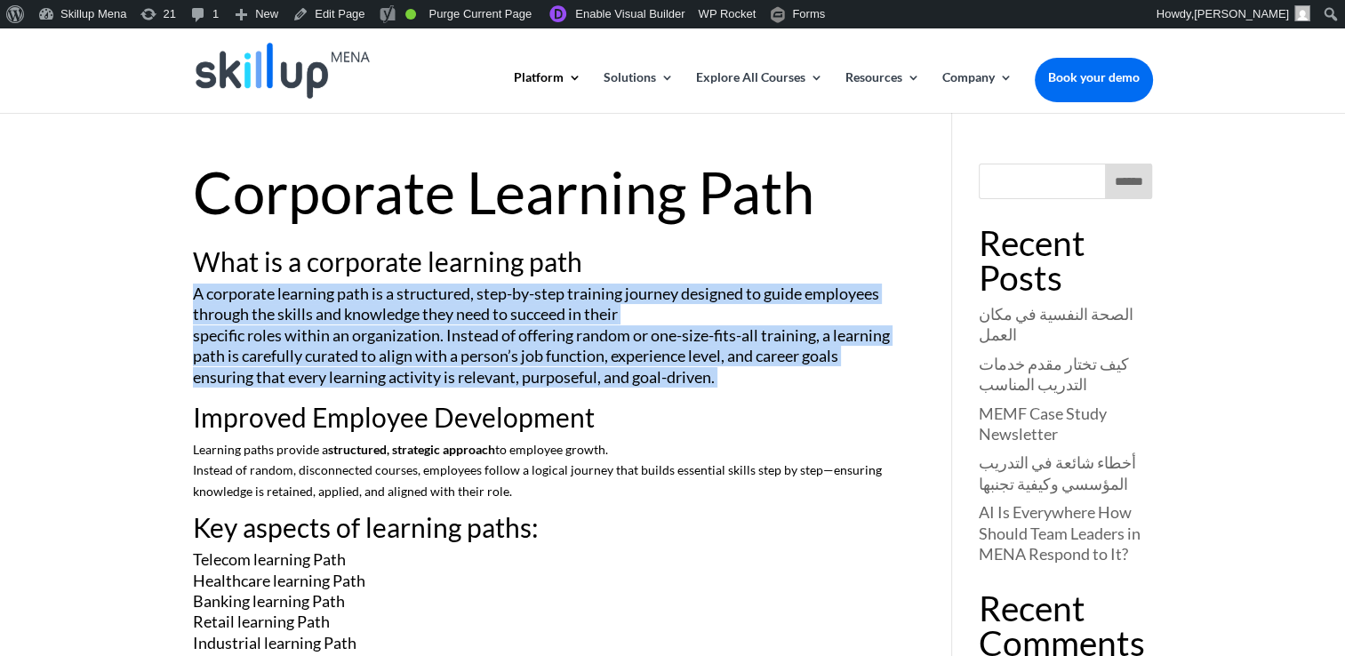
drag, startPoint x: 399, startPoint y: 352, endPoint x: 381, endPoint y: 286, distance: 68.1
click at [381, 286] on p "A corporate learning path is a structured, step-by-step training journey design…" at bounding box center [546, 344] width 707 height 120
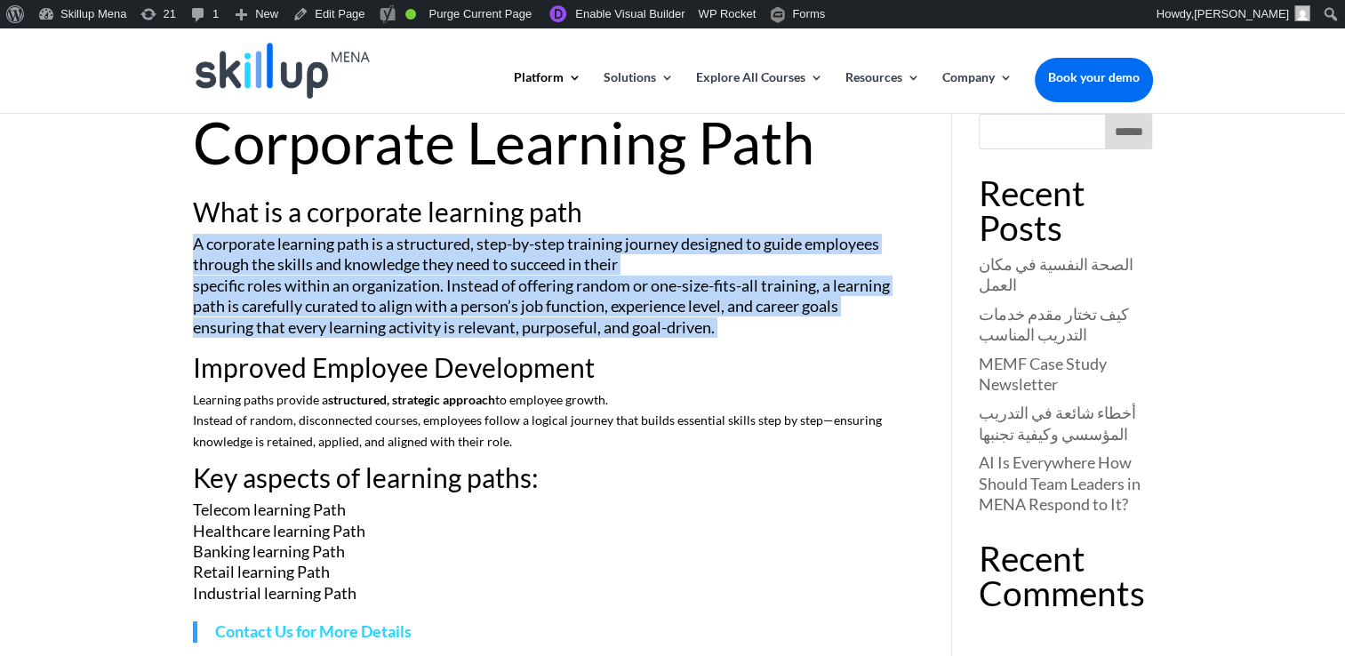
scroll to position [89, 0]
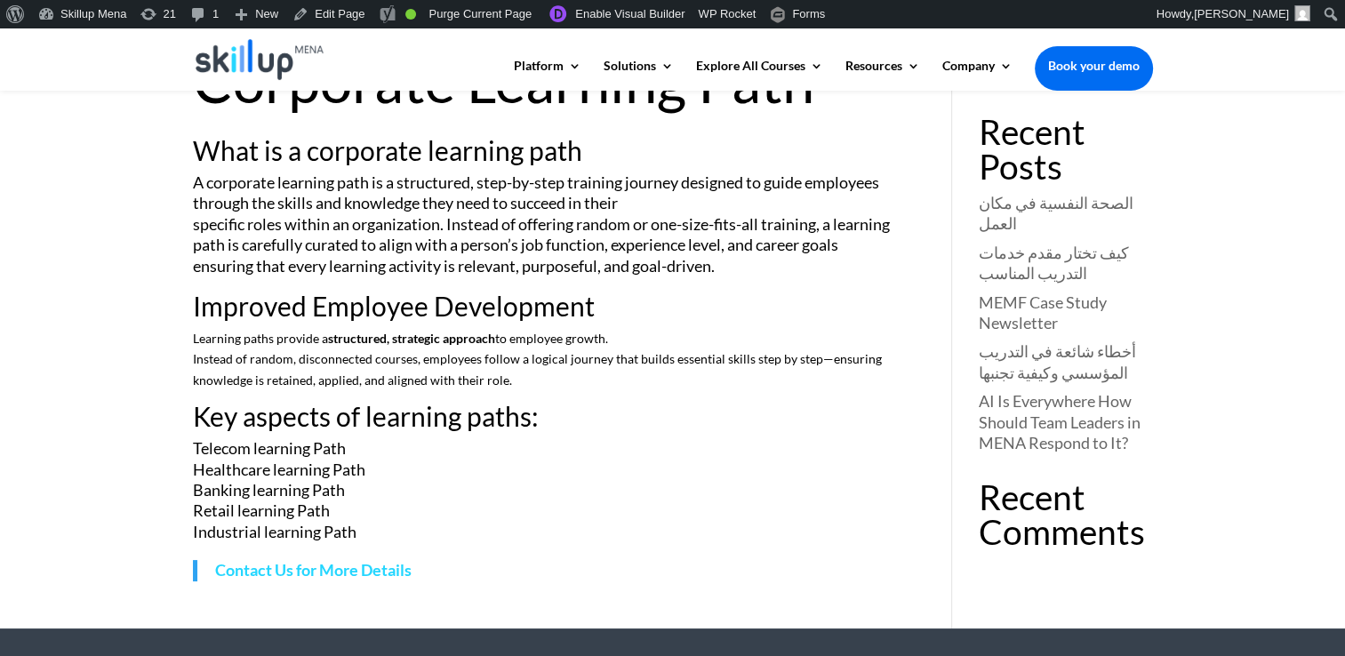
click at [398, 346] on p "Learning paths provide a structured, strategic approach to employee growth. Ins…" at bounding box center [546, 365] width 707 height 75
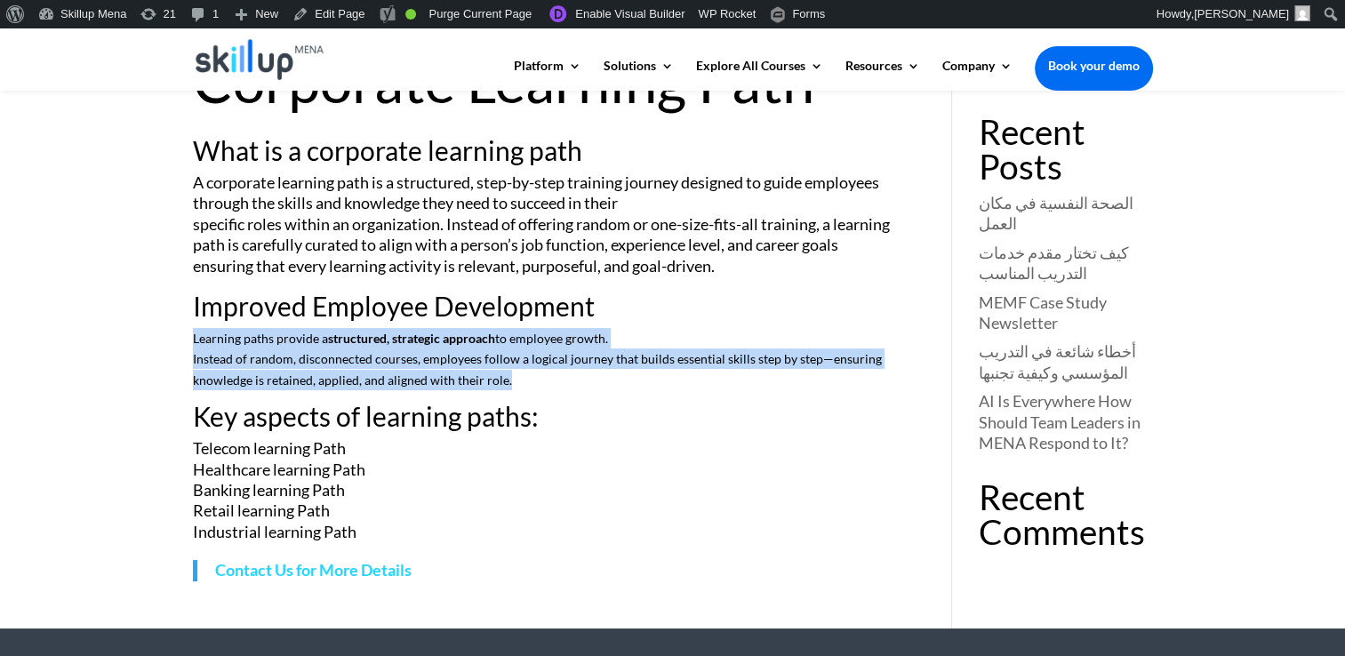
drag, startPoint x: 398, startPoint y: 346, endPoint x: 403, endPoint y: 372, distance: 26.2
click at [403, 372] on p "Learning paths provide a structured, strategic approach to employee growth. Ins…" at bounding box center [546, 365] width 707 height 75
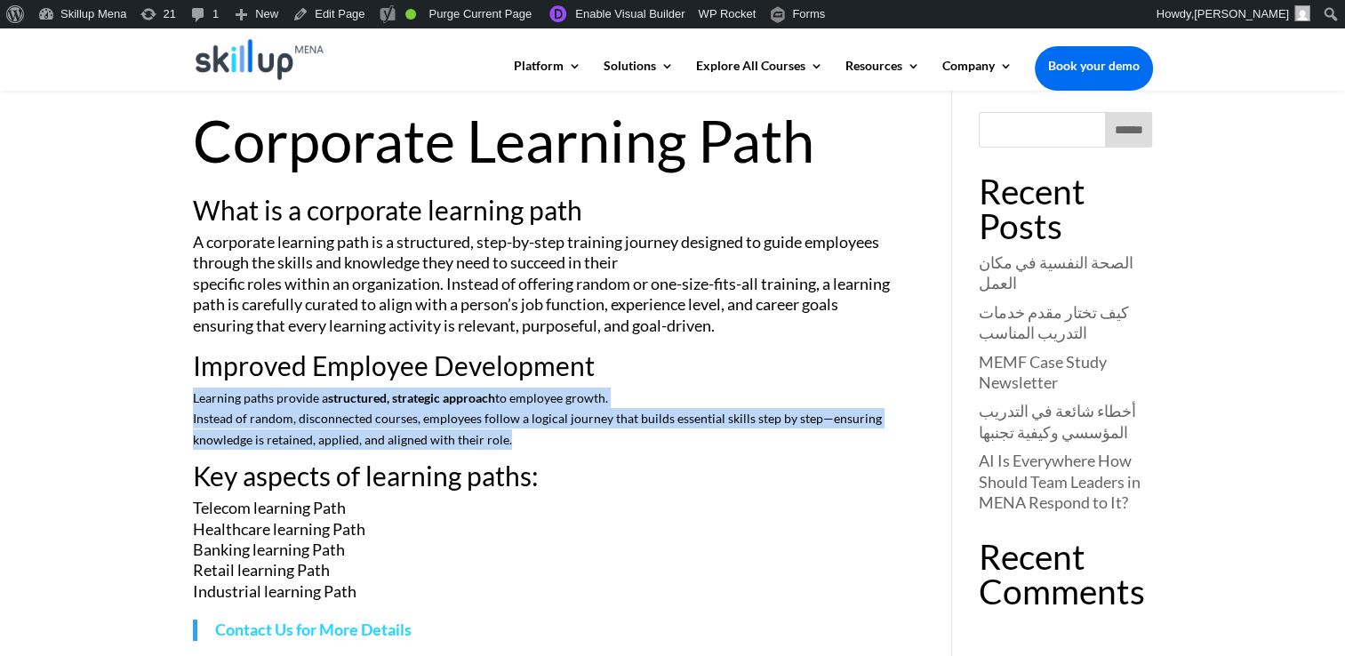
scroll to position [0, 0]
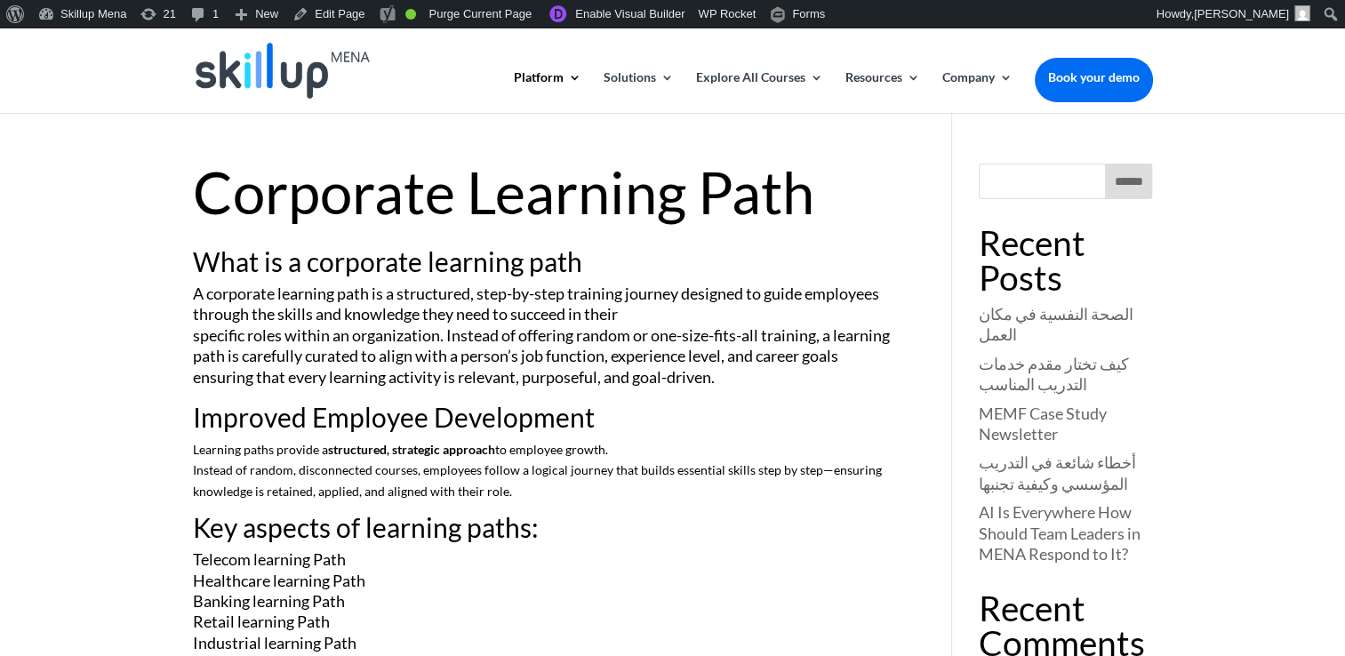
click at [472, 314] on p "A corporate learning path is a structured, step-by-step training journey design…" at bounding box center [546, 344] width 707 height 120
click at [370, 276] on h2 "What is a corporate learning path" at bounding box center [546, 266] width 707 height 36
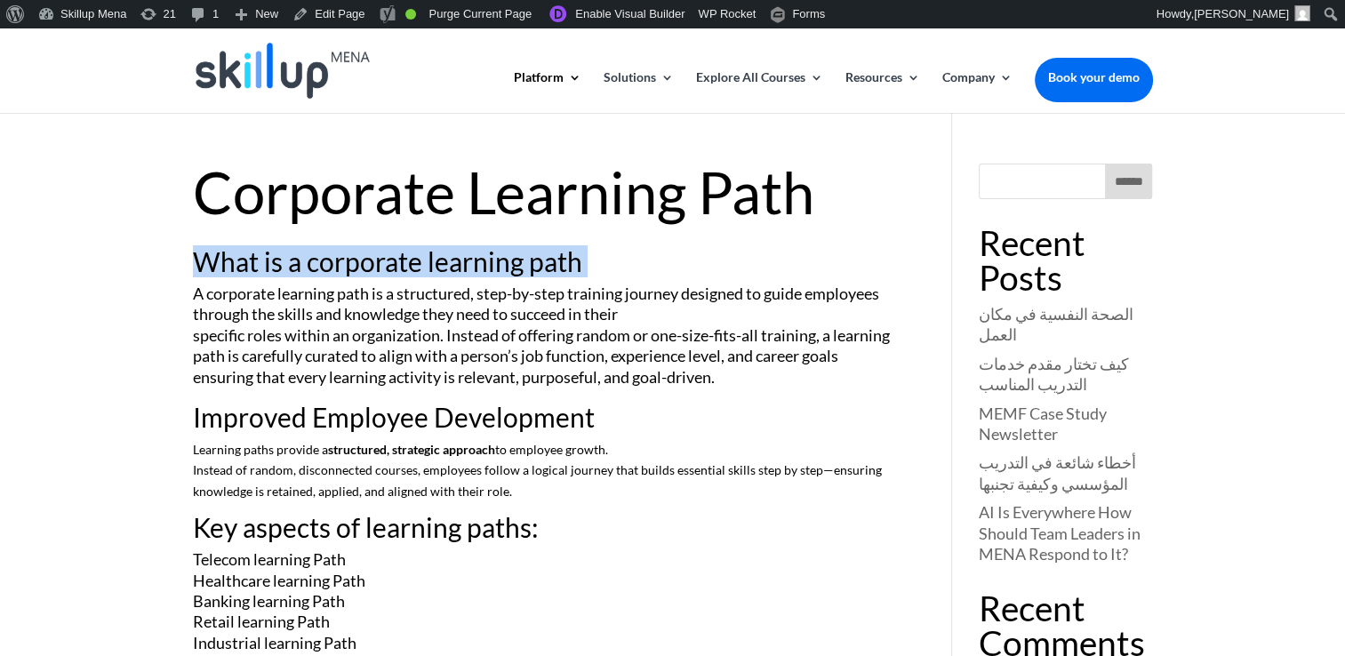
click at [370, 276] on h2 "What is a corporate learning path" at bounding box center [546, 266] width 707 height 36
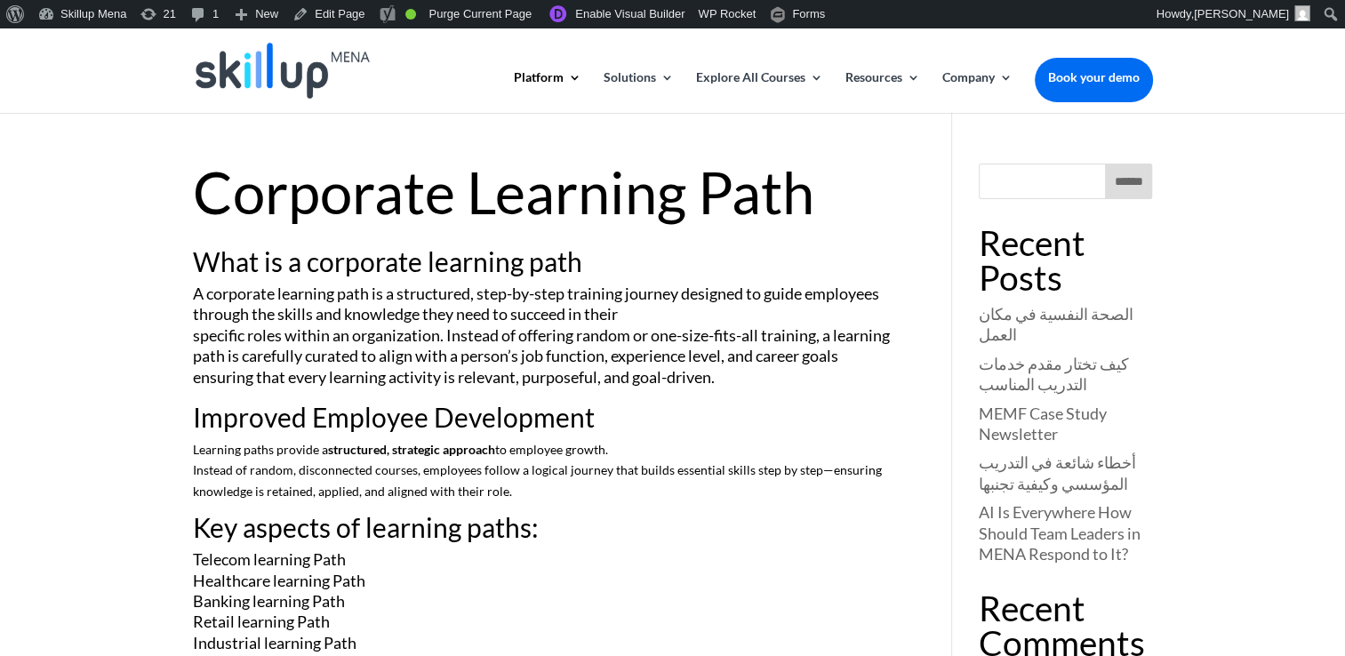
drag, startPoint x: 363, startPoint y: 285, endPoint x: 352, endPoint y: 288, distance: 11.0
click at [363, 285] on p "A corporate learning path is a structured, step-by-step training journey design…" at bounding box center [546, 344] width 707 height 120
click at [297, 296] on p "A corporate learning path is a structured, step-by-step training journey design…" at bounding box center [546, 344] width 707 height 120
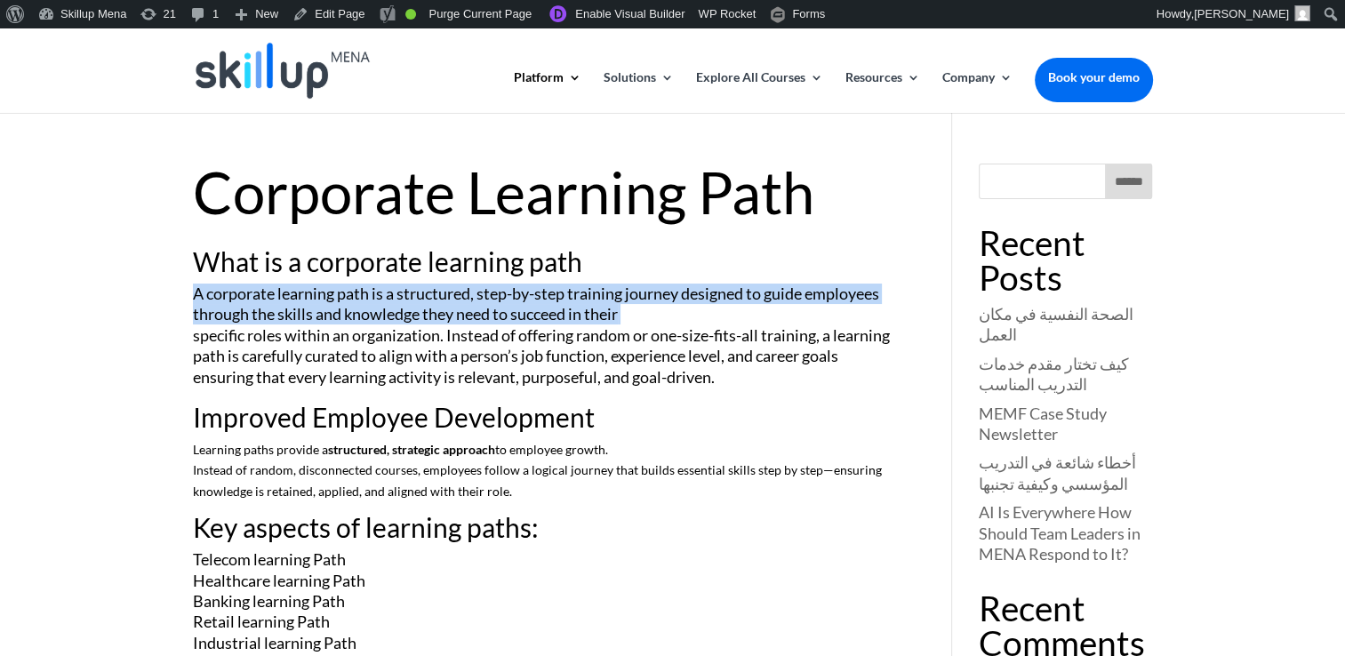
click at [297, 296] on p "A corporate learning path is a structured, step-by-step training journey design…" at bounding box center [546, 344] width 707 height 120
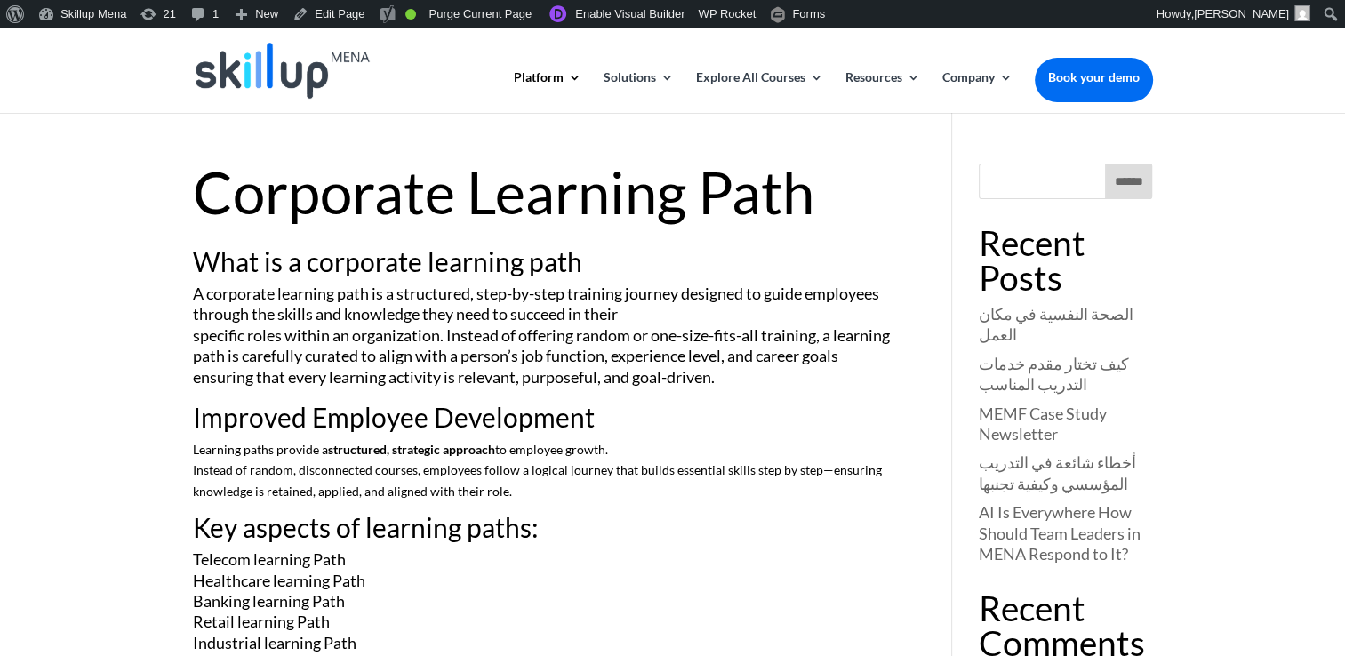
click at [436, 207] on h1 "Corporate Learning Path" at bounding box center [546, 197] width 707 height 67
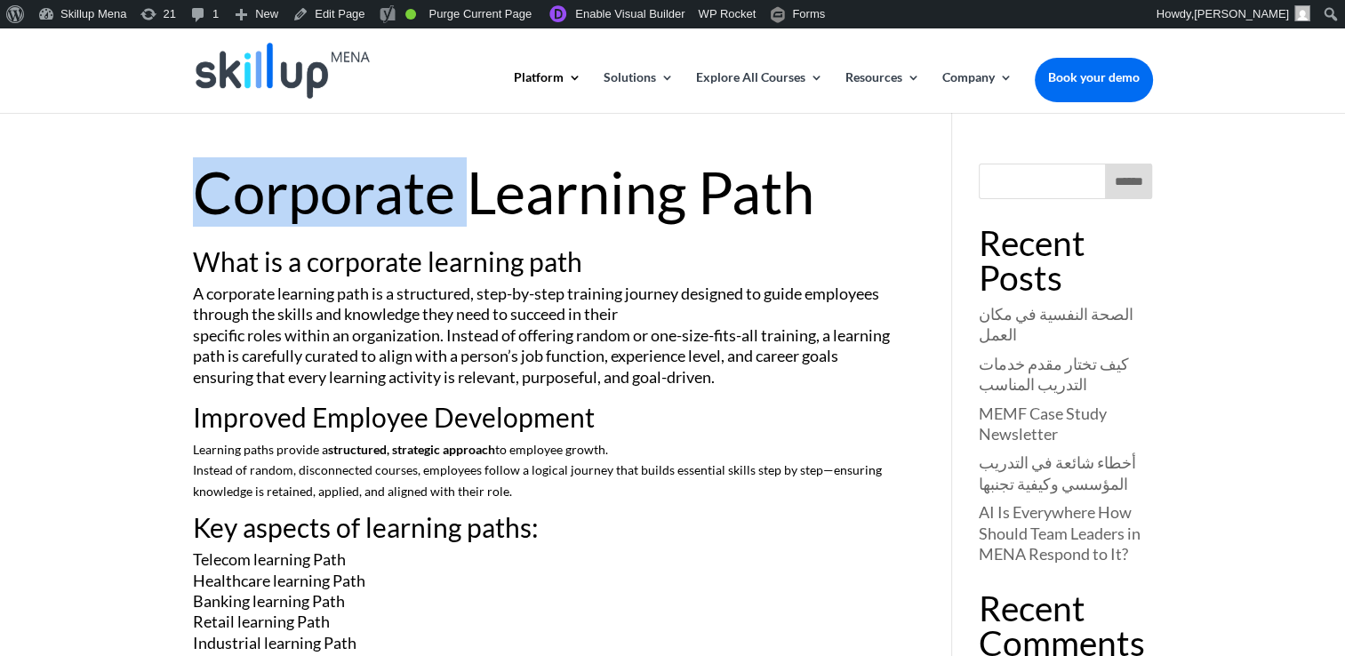
click at [436, 207] on h1 "Corporate Learning Path" at bounding box center [546, 197] width 707 height 67
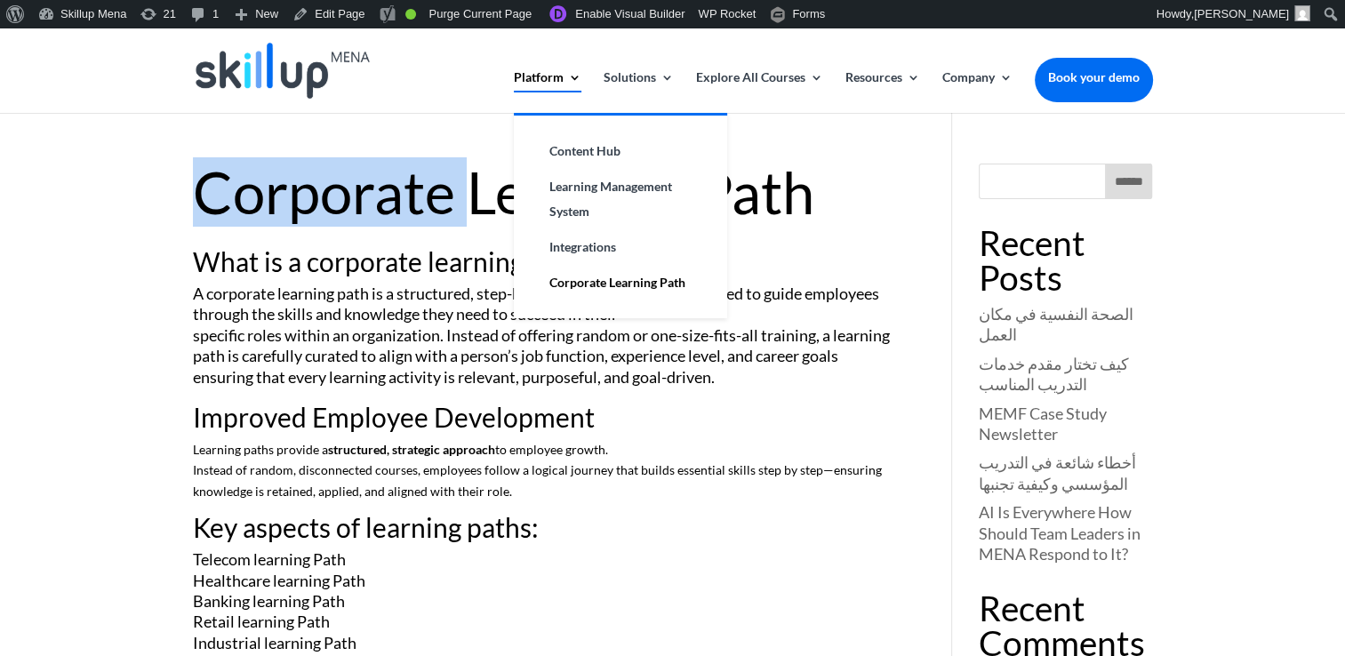
drag, startPoint x: 436, startPoint y: 207, endPoint x: 548, endPoint y: 112, distance: 146.3
click at [436, 207] on h1 "Corporate Learning Path" at bounding box center [546, 197] width 707 height 67
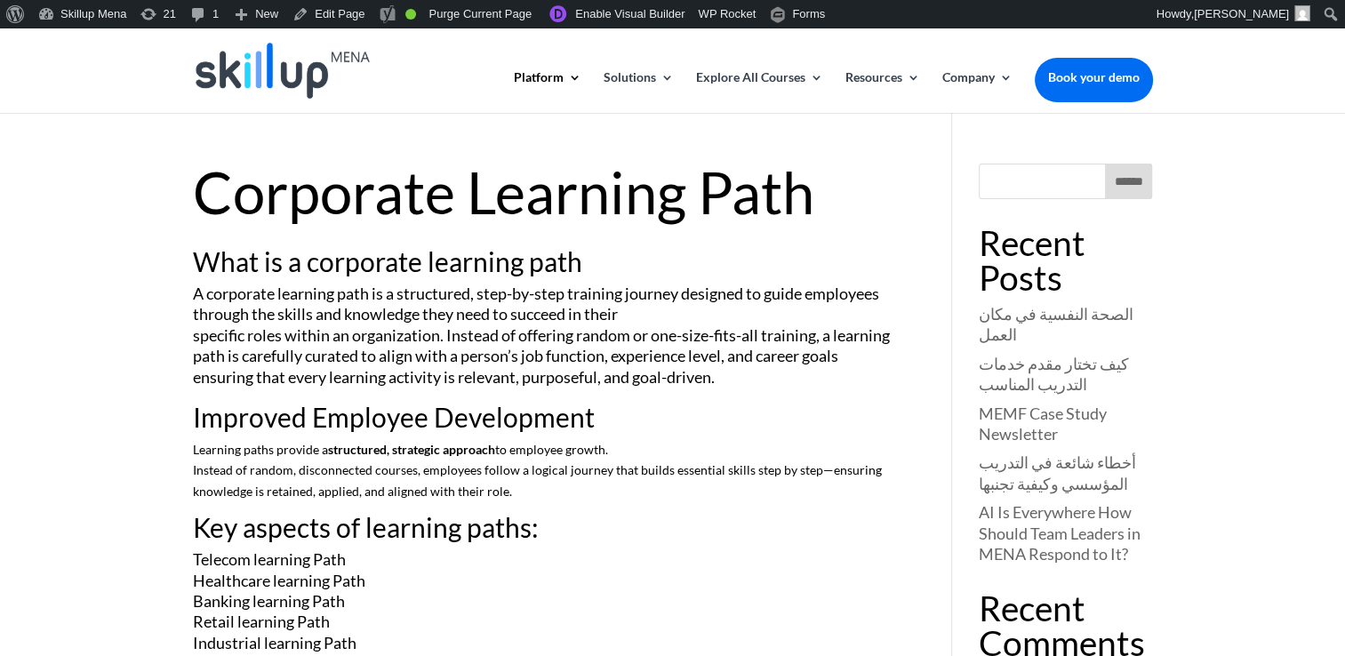
click at [712, 295] on p "A corporate learning path is a structured, step-by-step training journey design…" at bounding box center [546, 344] width 707 height 120
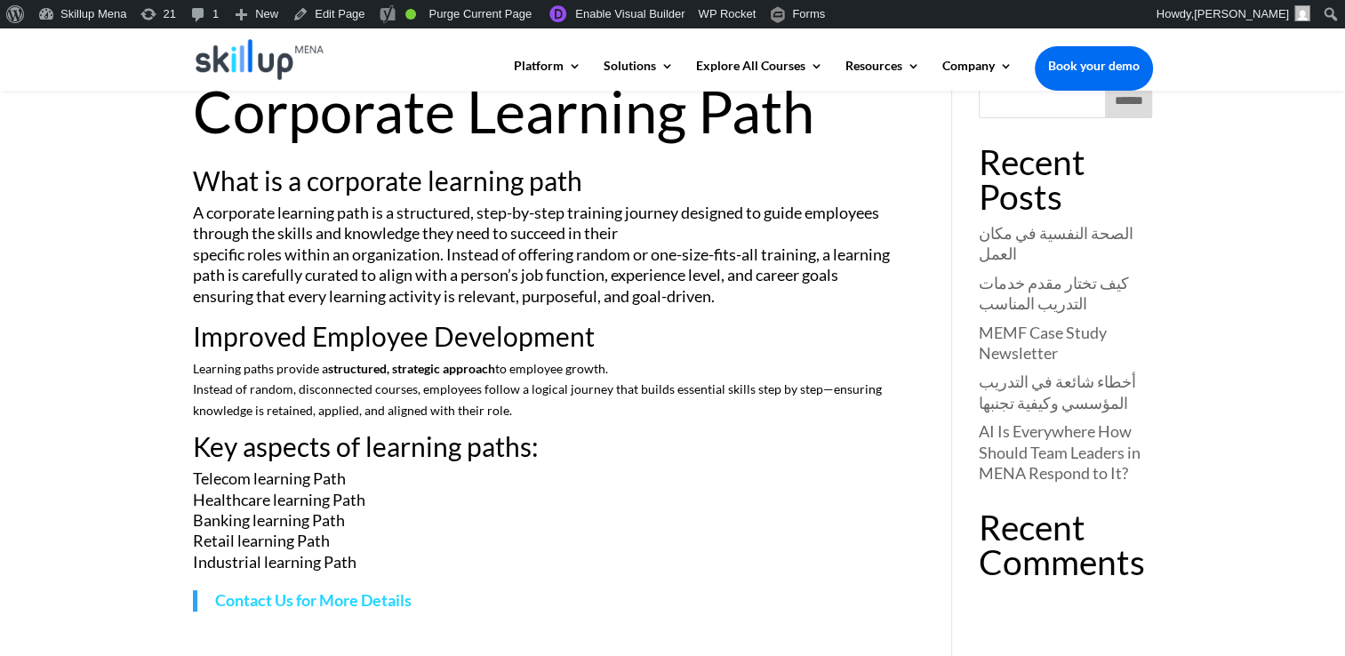
scroll to position [89, 0]
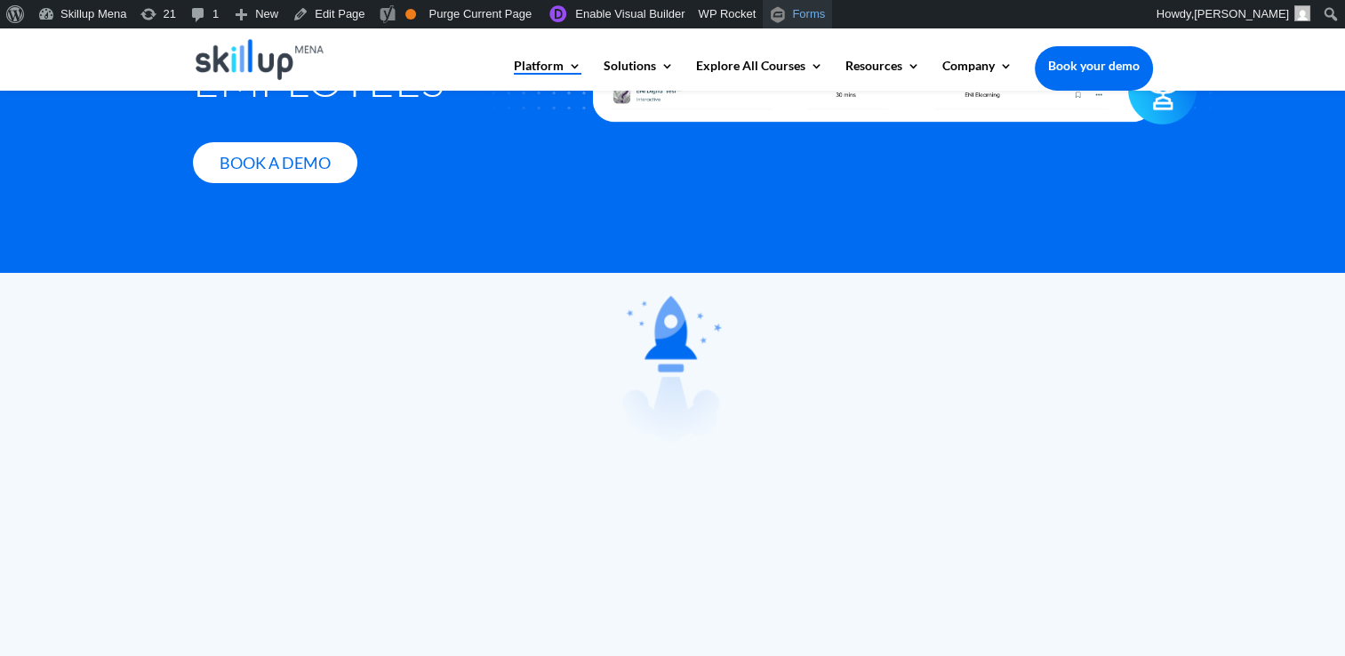
scroll to position [356, 0]
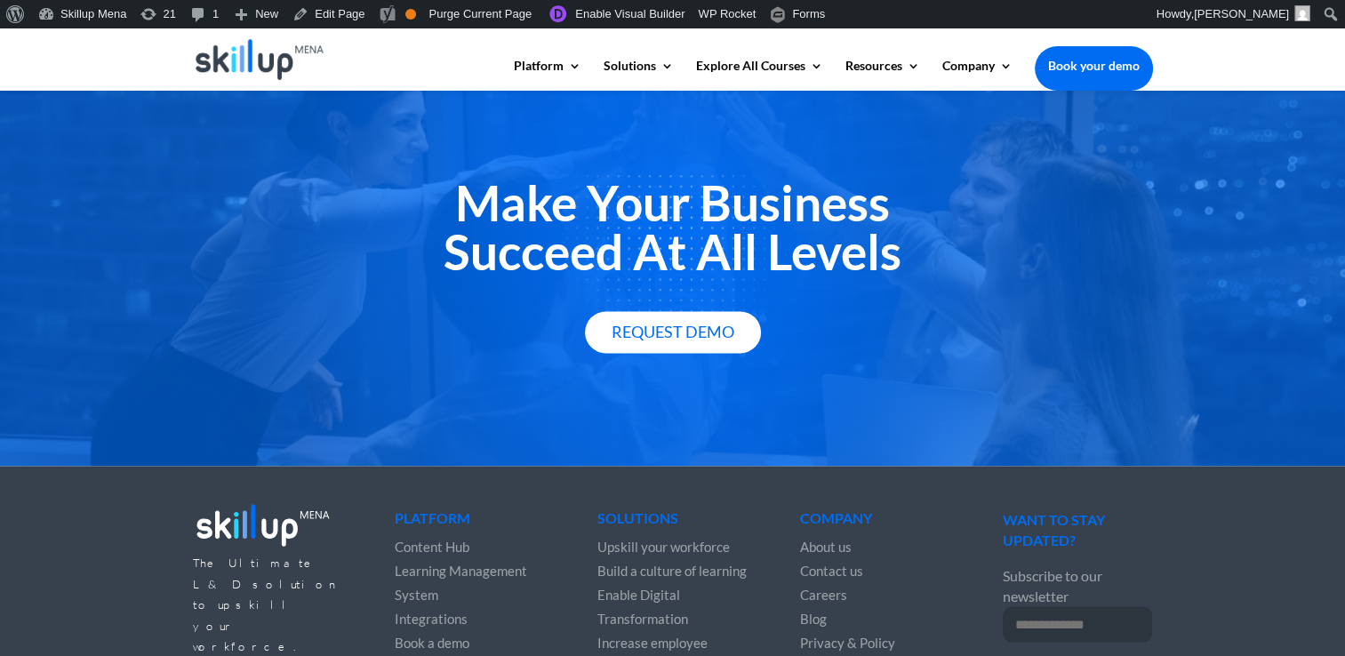
scroll to position [2915, 0]
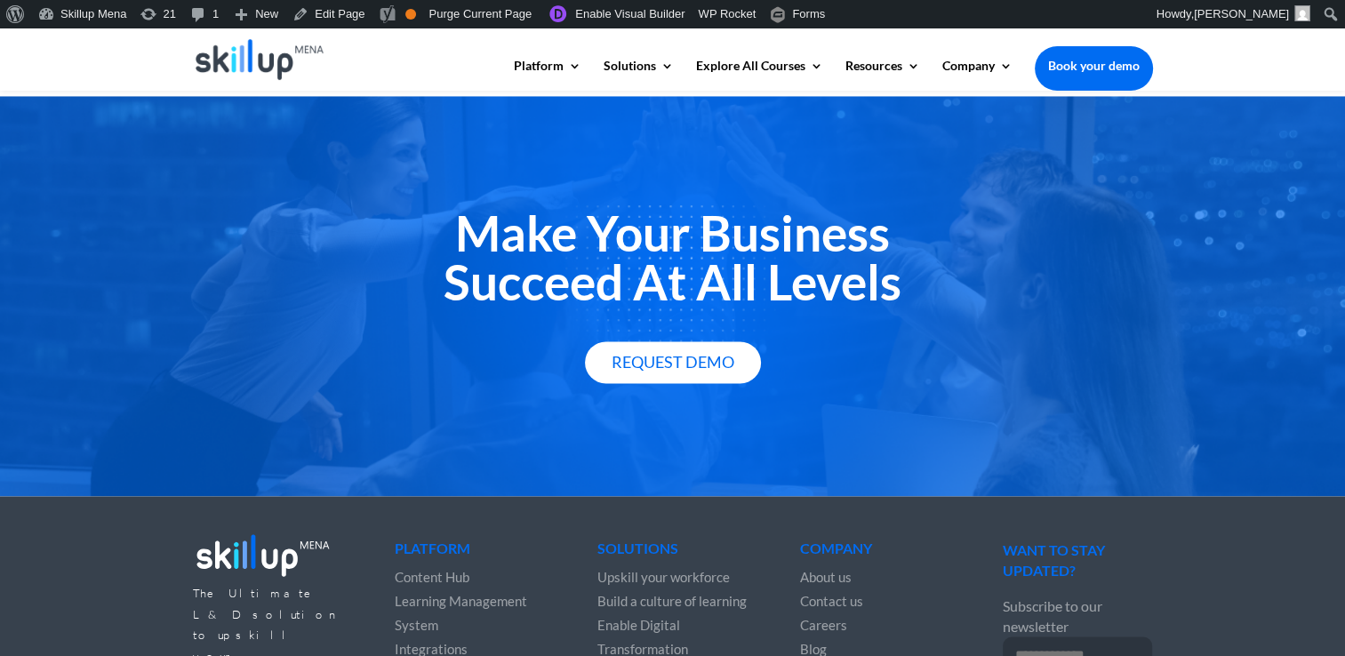
click at [566, 276] on h2 "Make Your Business Succeed At All Levels" at bounding box center [673, 262] width 960 height 107
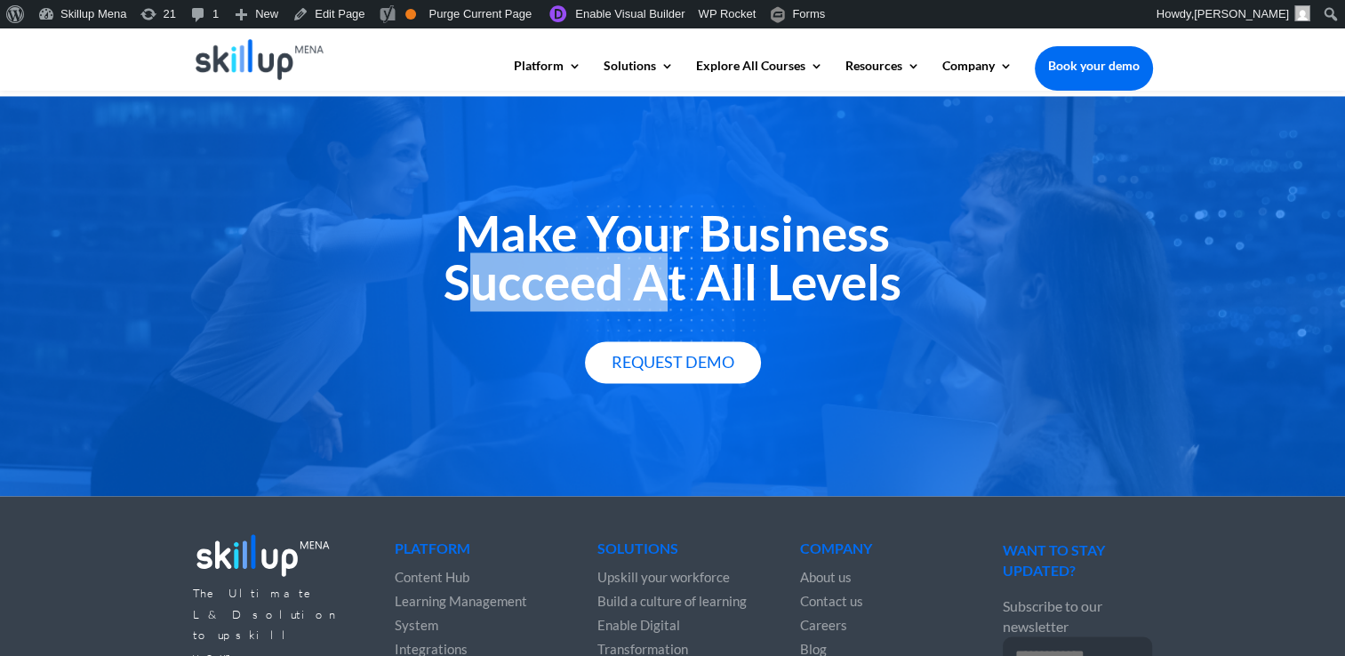
click at [566, 276] on h2 "Make Your Business Succeed At All Levels" at bounding box center [673, 262] width 960 height 107
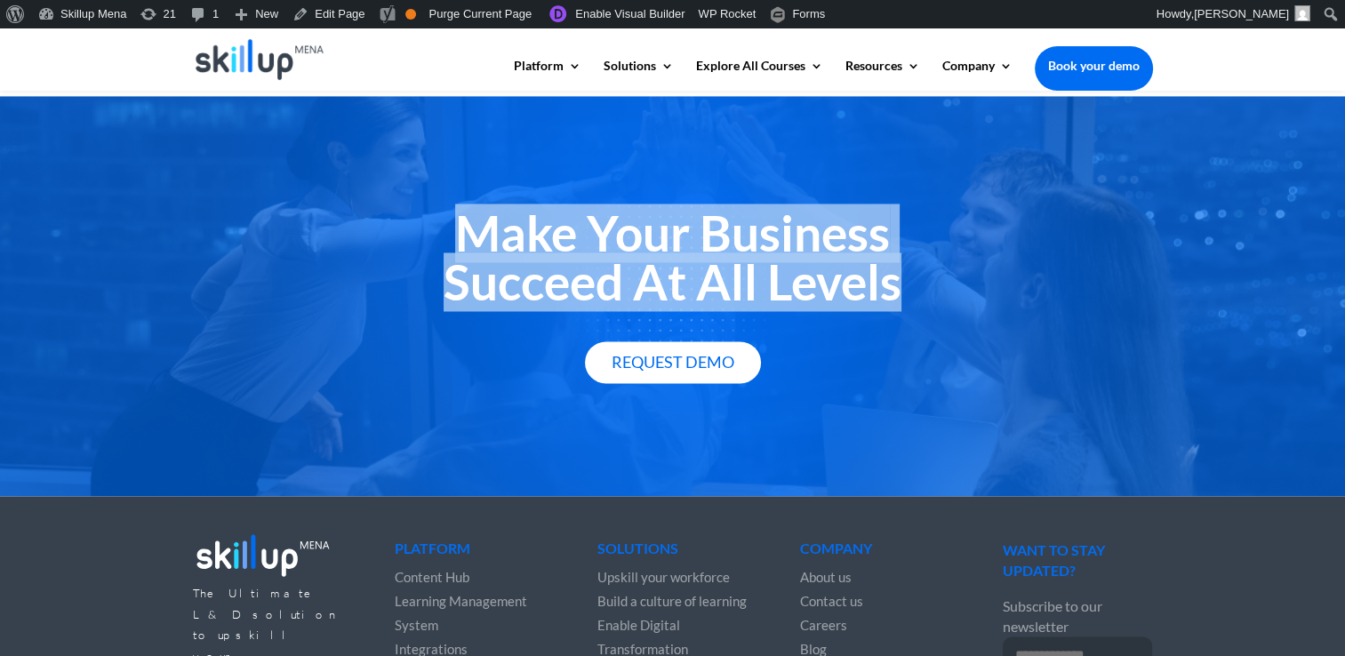
drag, startPoint x: 566, startPoint y: 276, endPoint x: 576, endPoint y: 236, distance: 41.2
click at [576, 236] on h2 "Make Your Business Succeed At All Levels" at bounding box center [673, 262] width 960 height 107
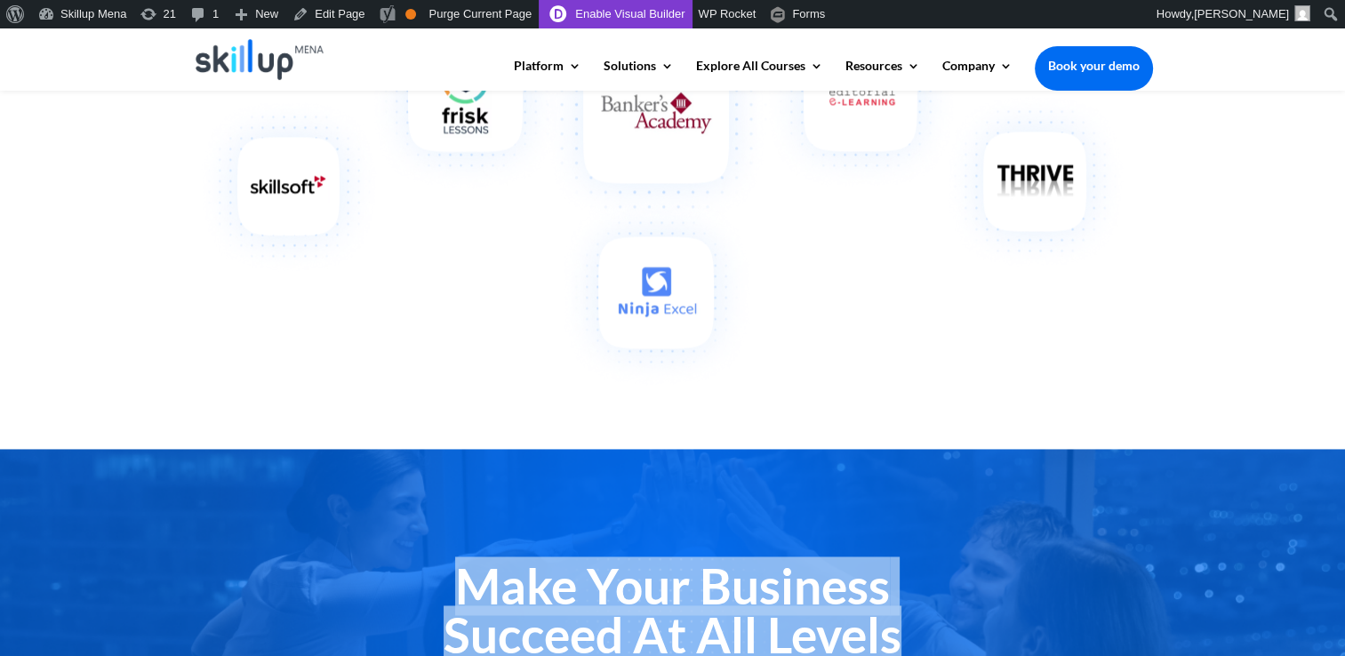
scroll to position [2559, 0]
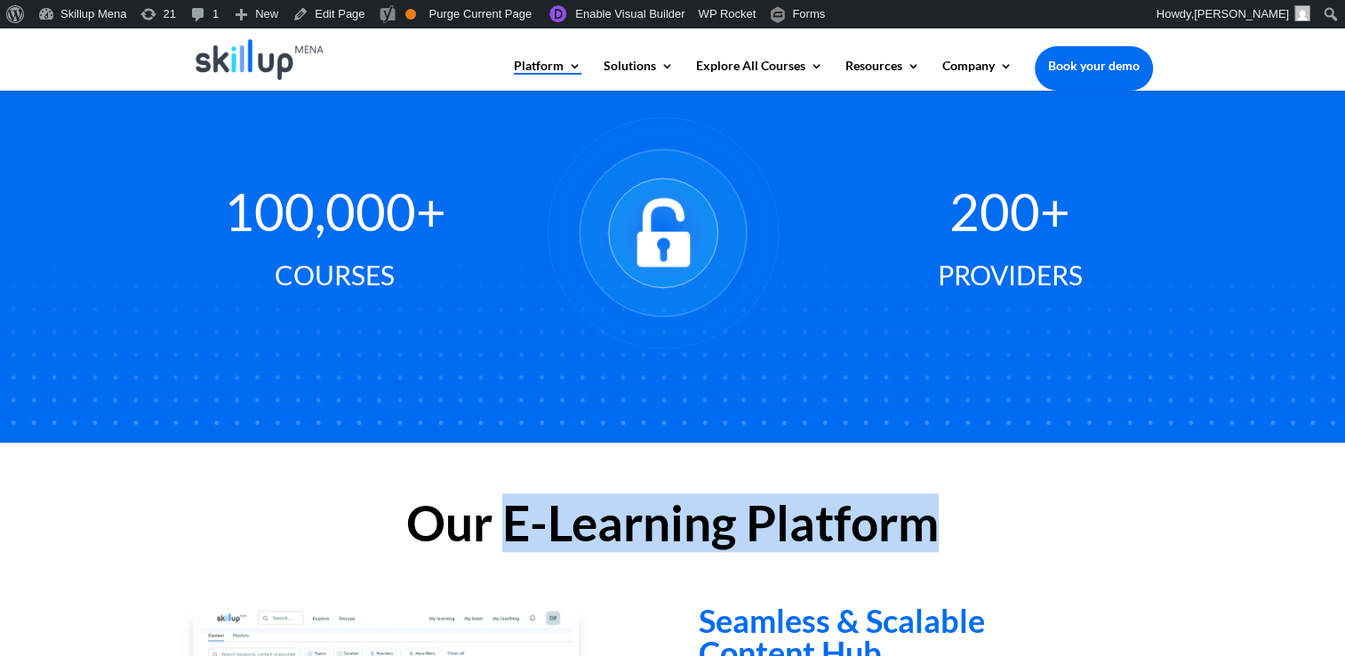
scroll to position [1355, 0]
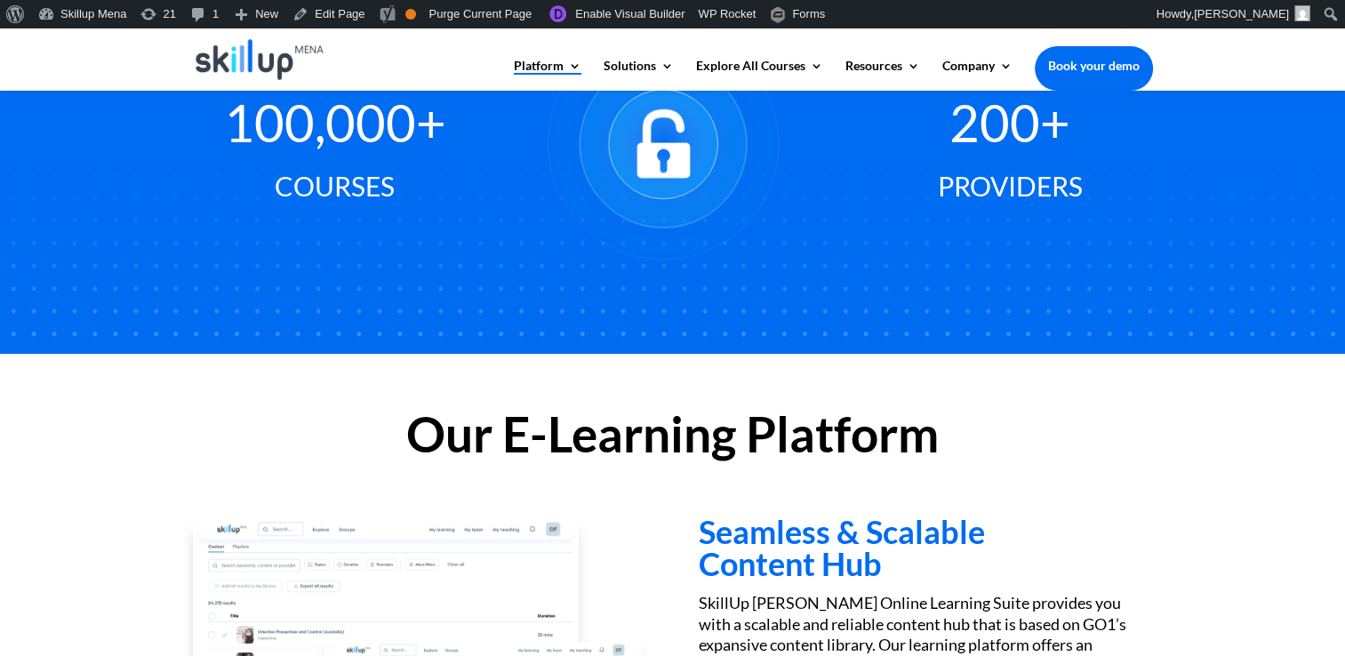
click at [752, 540] on h3 "Seamless & Scalable Content Hub" at bounding box center [925, 552] width 453 height 73
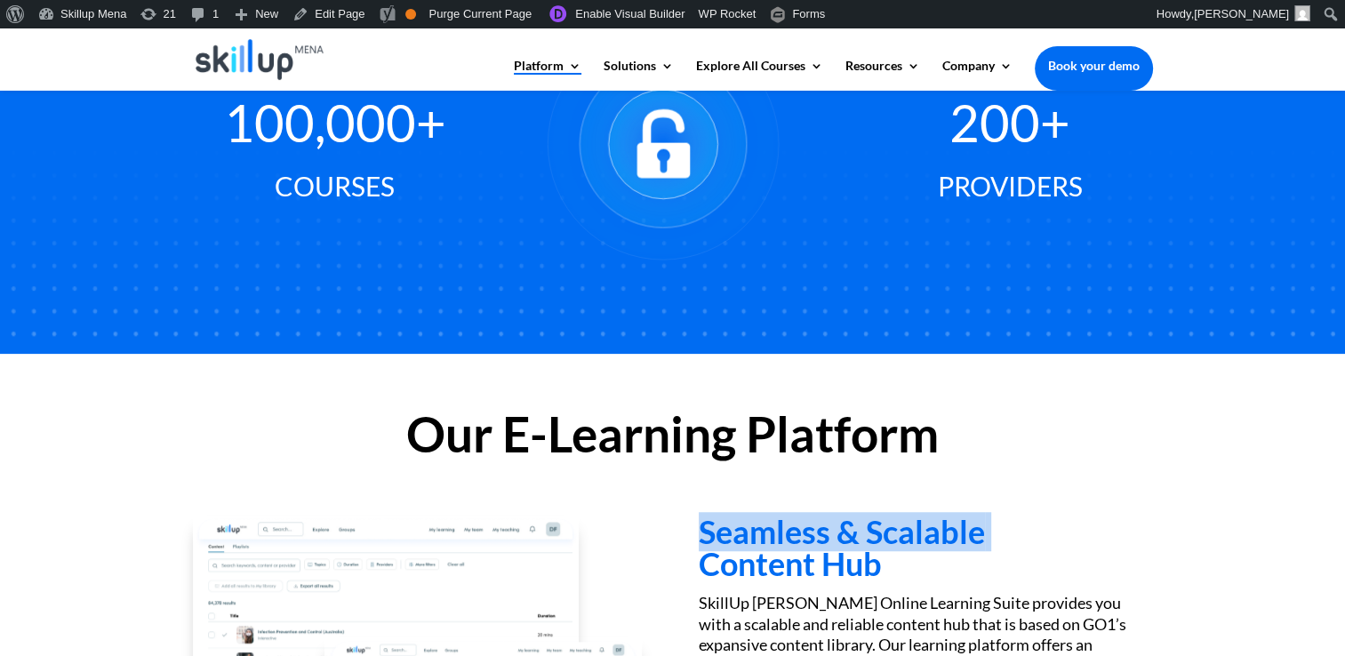
click at [752, 540] on h3 "Seamless & Scalable Content Hub" at bounding box center [925, 552] width 453 height 73
copy h3 "Seamless & Scalable"
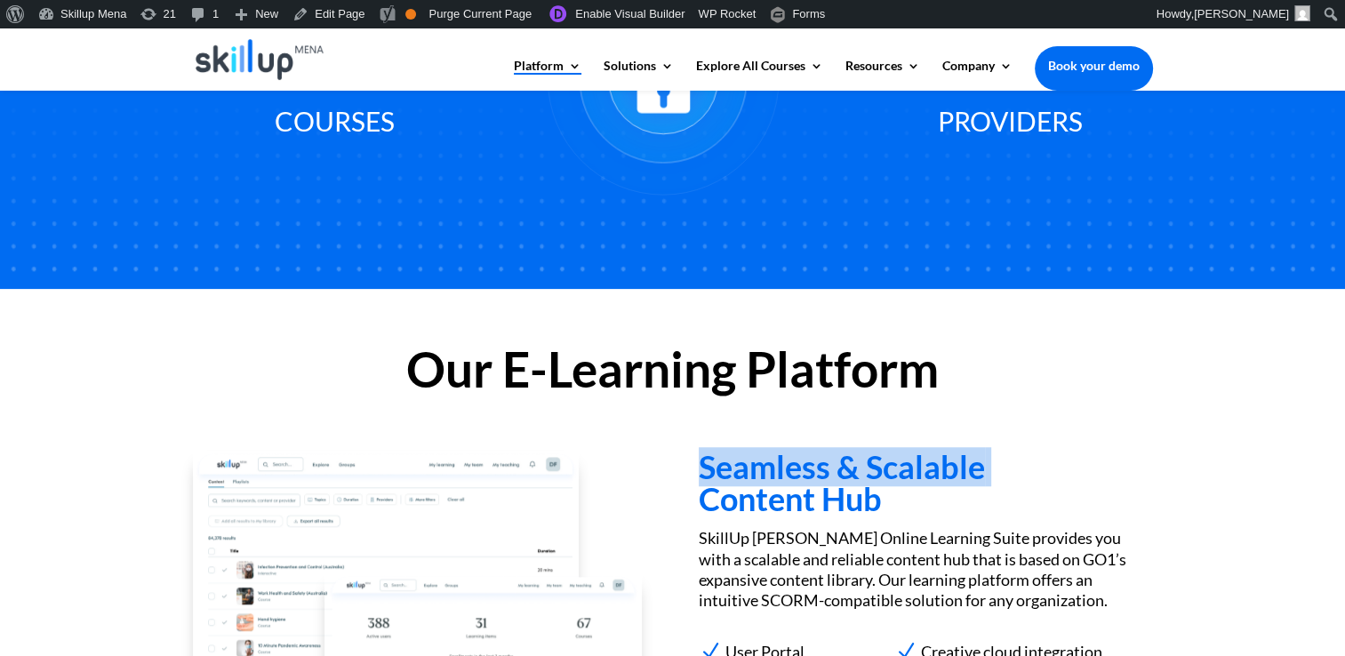
scroll to position [1443, 0]
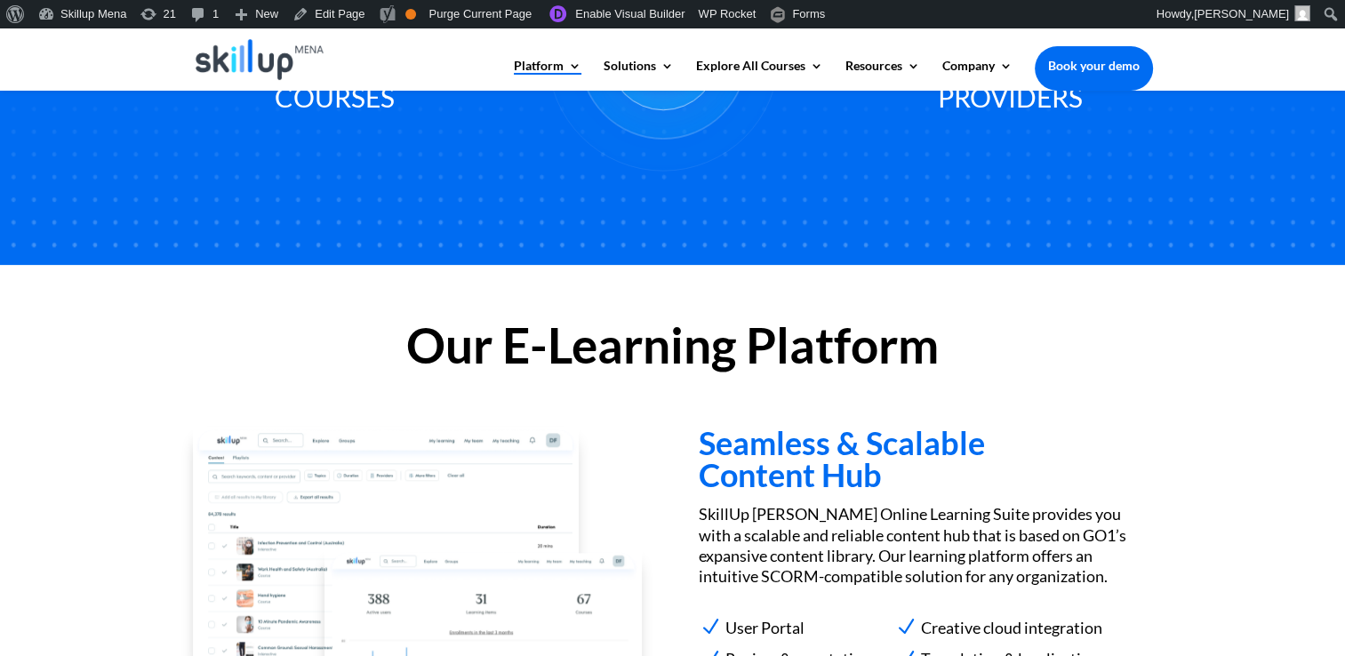
click at [741, 489] on h3 "Seamless & Scalable Content Hub" at bounding box center [925, 463] width 453 height 73
copy div "Content Hub"
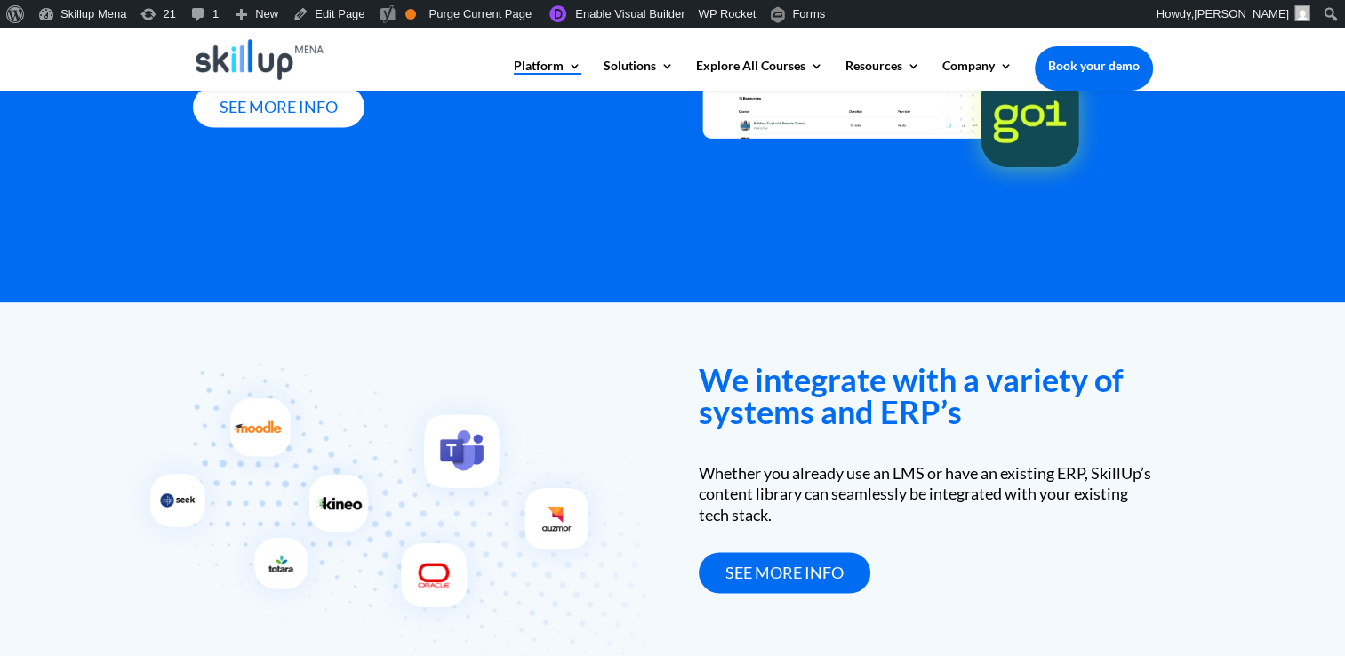
scroll to position [2488, 0]
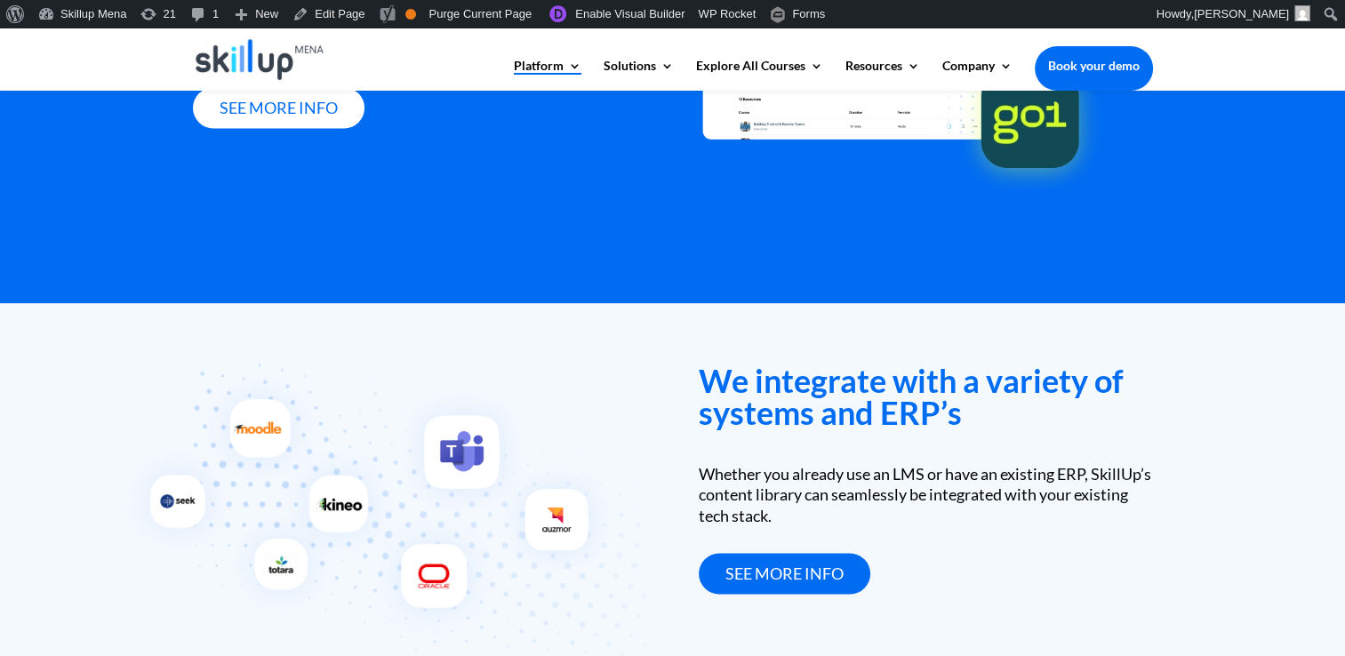
drag, startPoint x: 952, startPoint y: 479, endPoint x: 934, endPoint y: 479, distance: 17.8
click at [952, 479] on div "Whether you already use an LMS or have an existing ERP, SkillUp’s content libra…" at bounding box center [925, 495] width 453 height 62
click at [901, 472] on div "Whether you already use an LMS or have an existing ERP, SkillUp’s content libra…" at bounding box center [925, 495] width 453 height 62
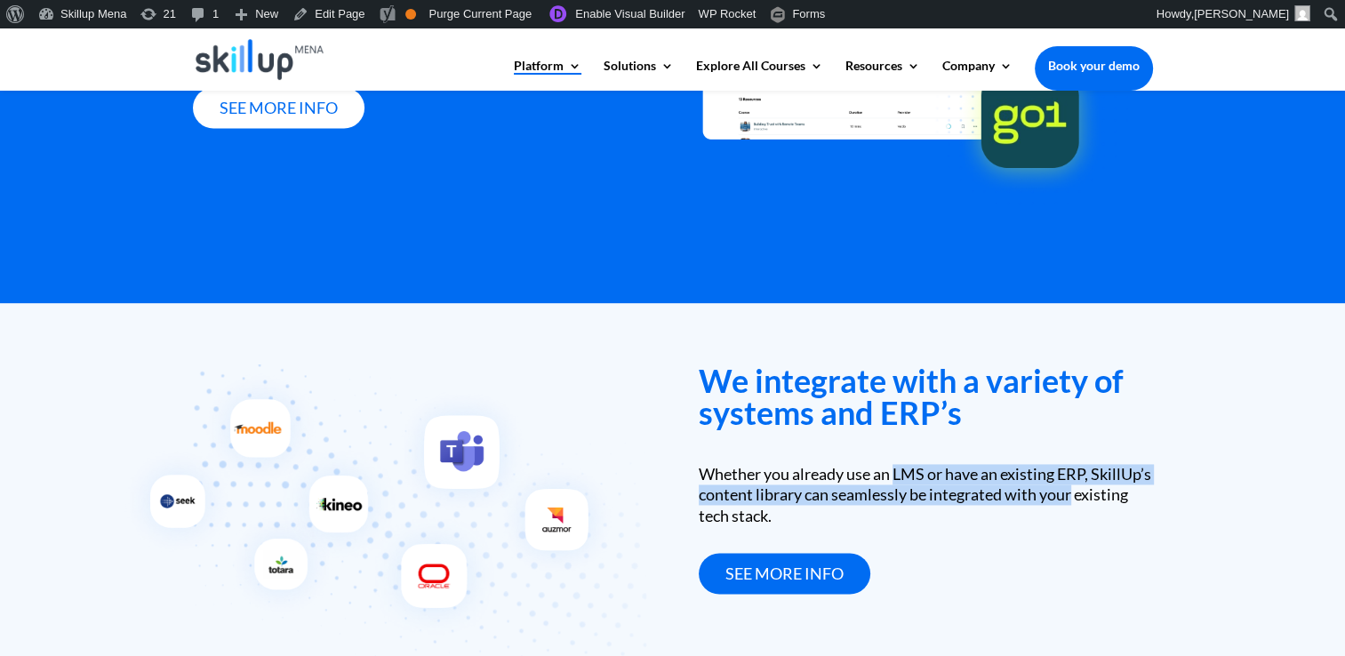
drag, startPoint x: 901, startPoint y: 472, endPoint x: 1116, endPoint y: 496, distance: 216.4
click at [1116, 496] on div "Whether you already use an LMS or have an existing ERP, SkillUp’s content libra…" at bounding box center [925, 495] width 453 height 62
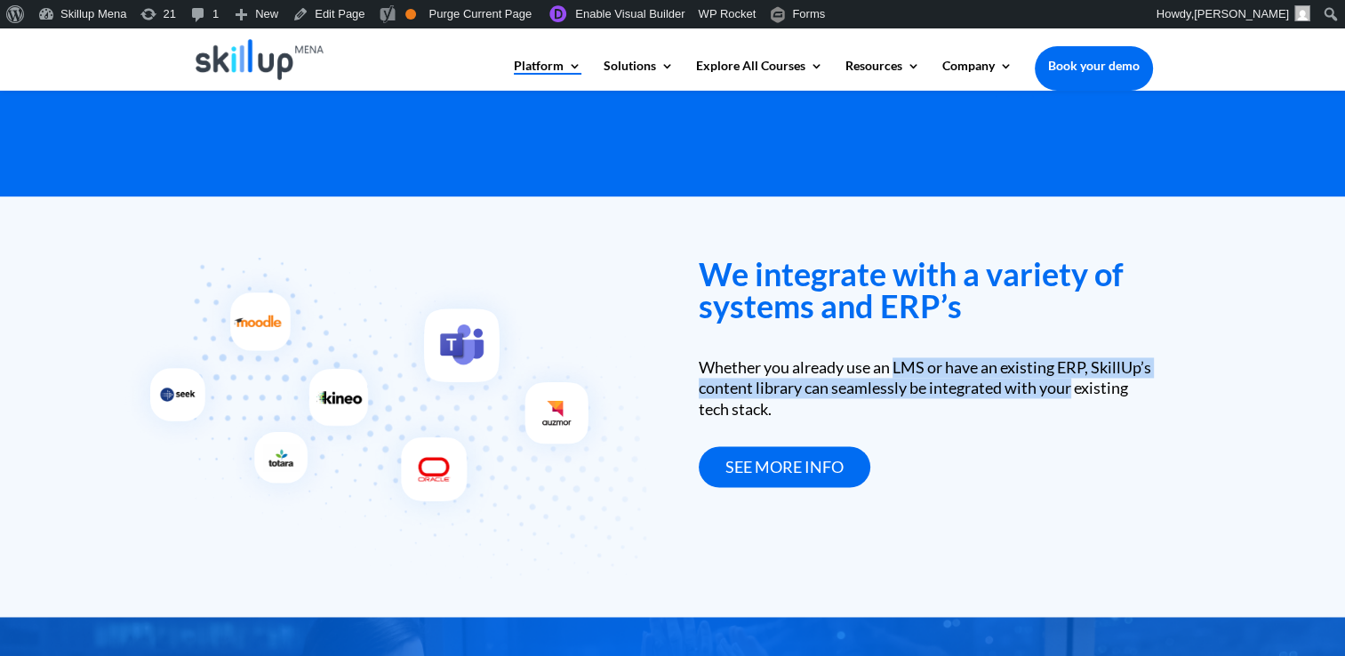
scroll to position [2666, 0]
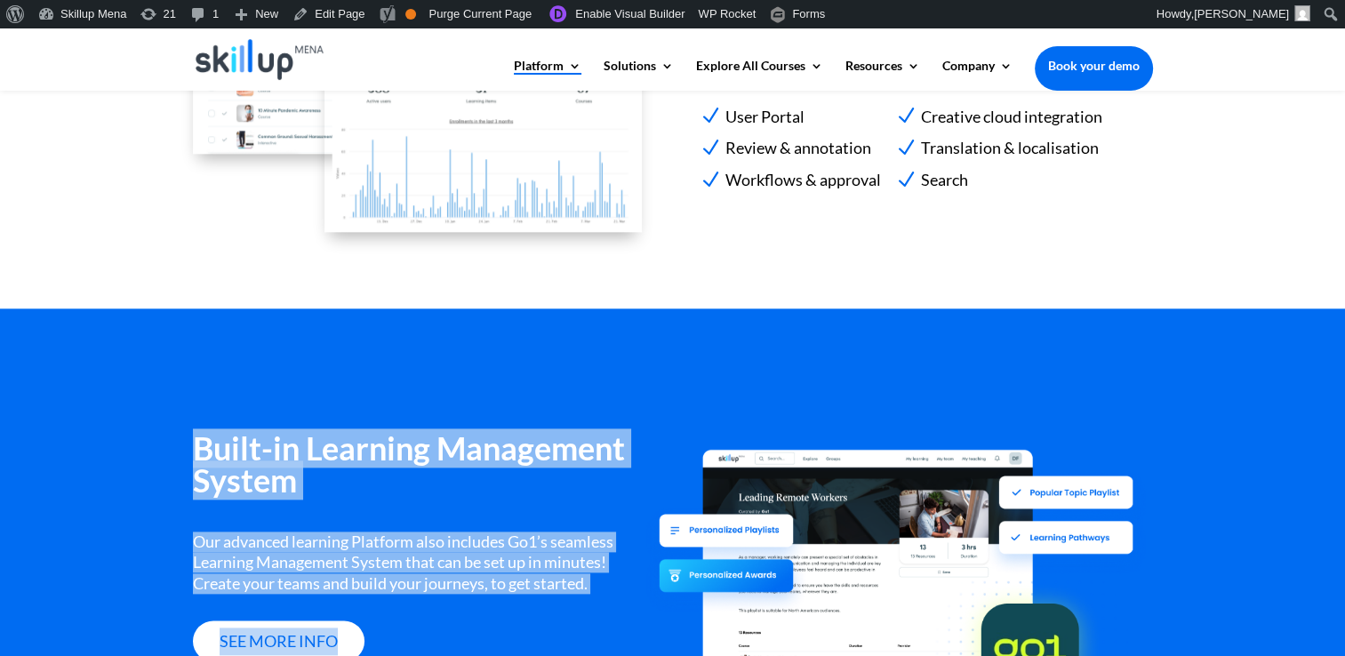
scroll to position [0, 10]
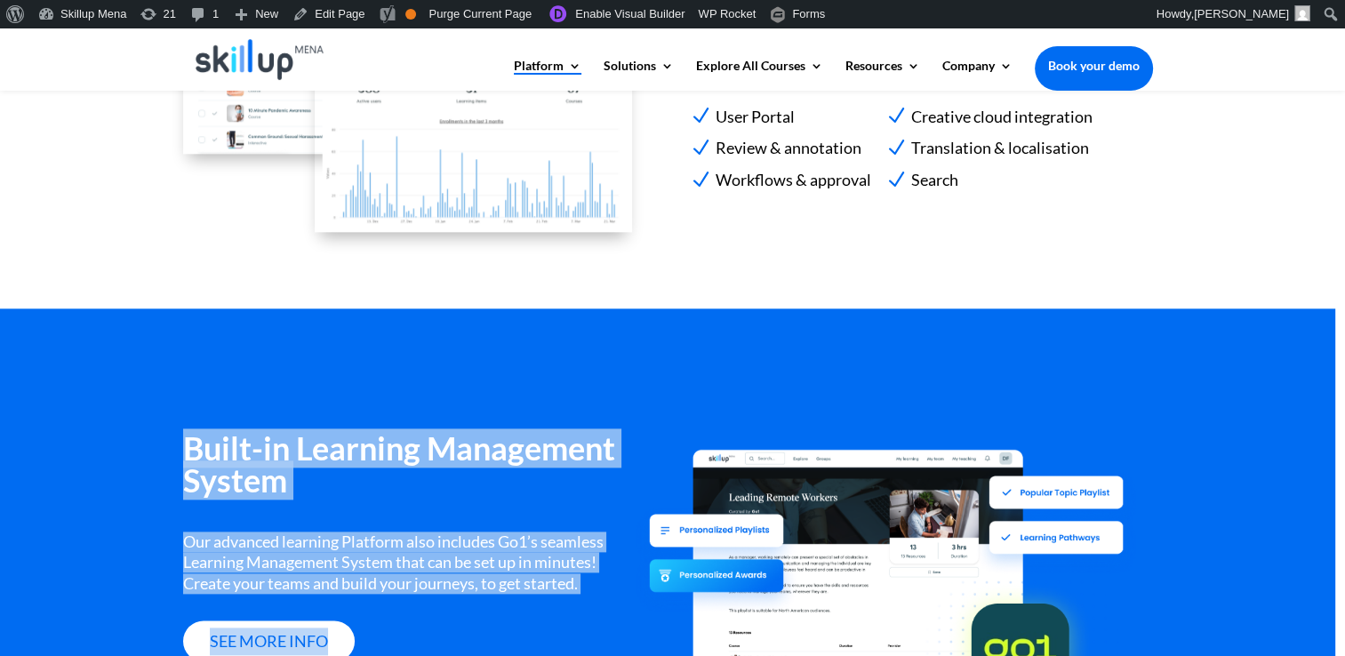
drag, startPoint x: 1342, startPoint y: 406, endPoint x: 1309, endPoint y: 126, distance: 281.9
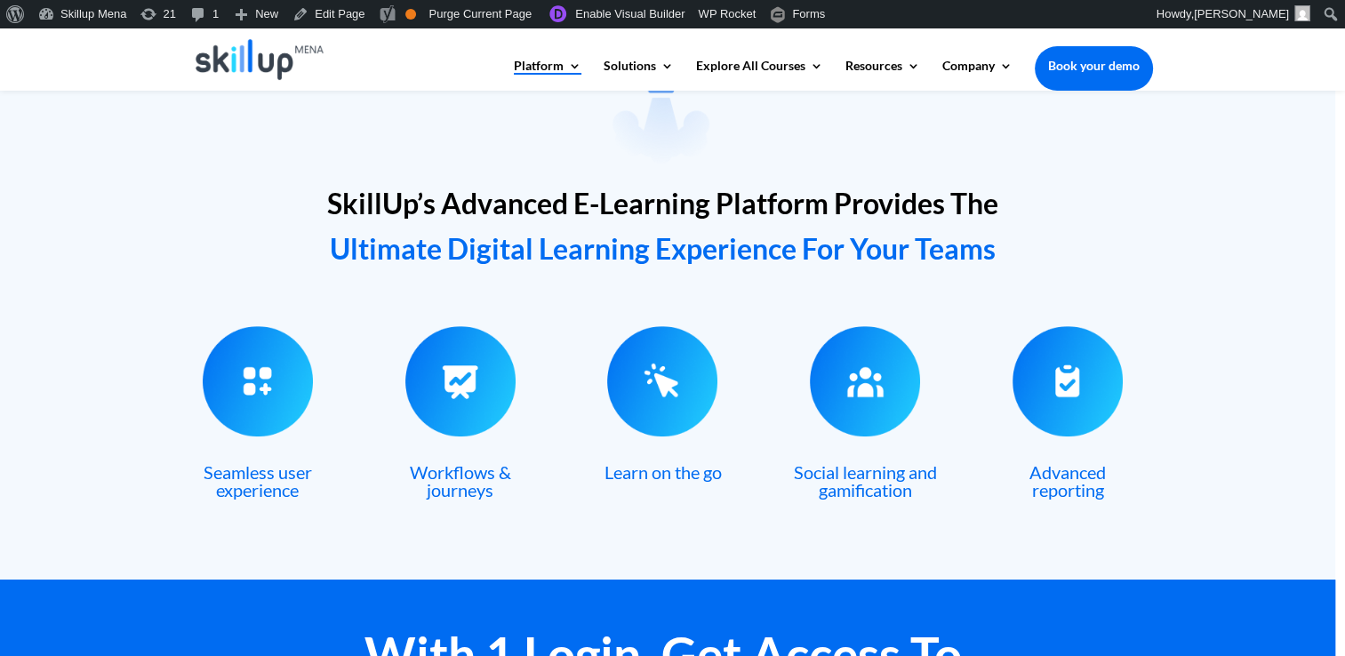
scroll to position [424, 0]
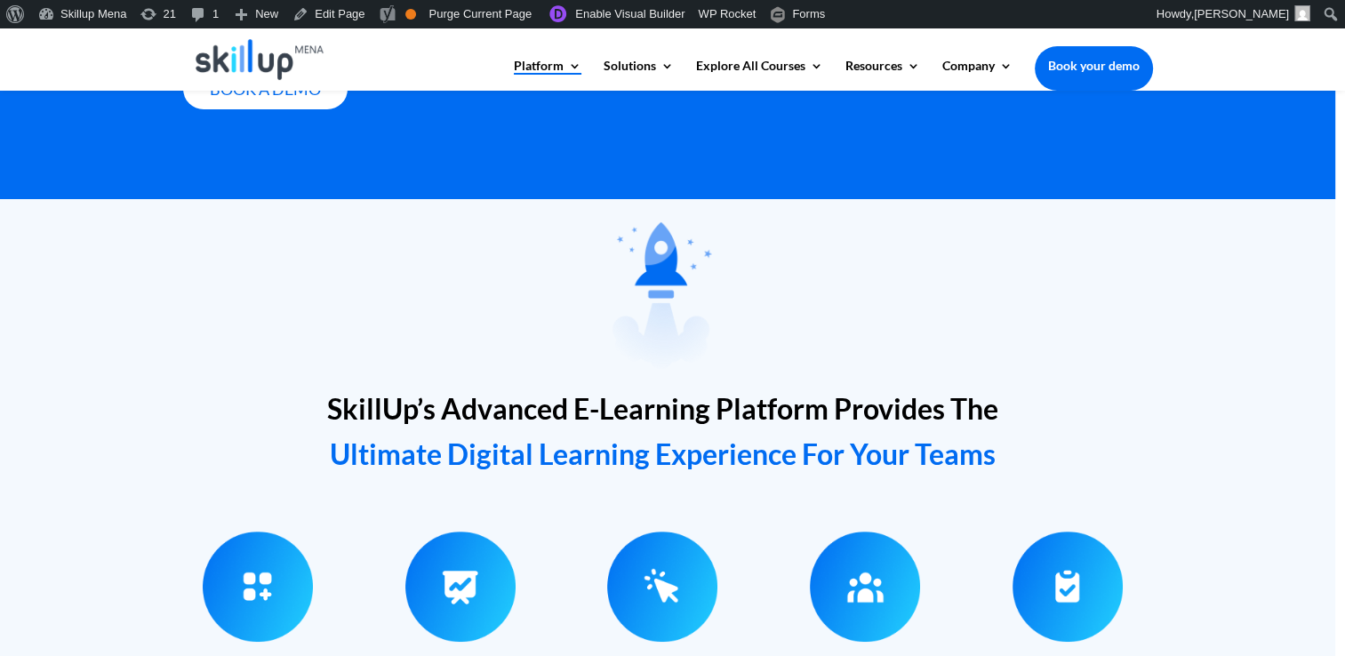
drag, startPoint x: 1340, startPoint y: 350, endPoint x: 1361, endPoint y: 354, distance: 20.8
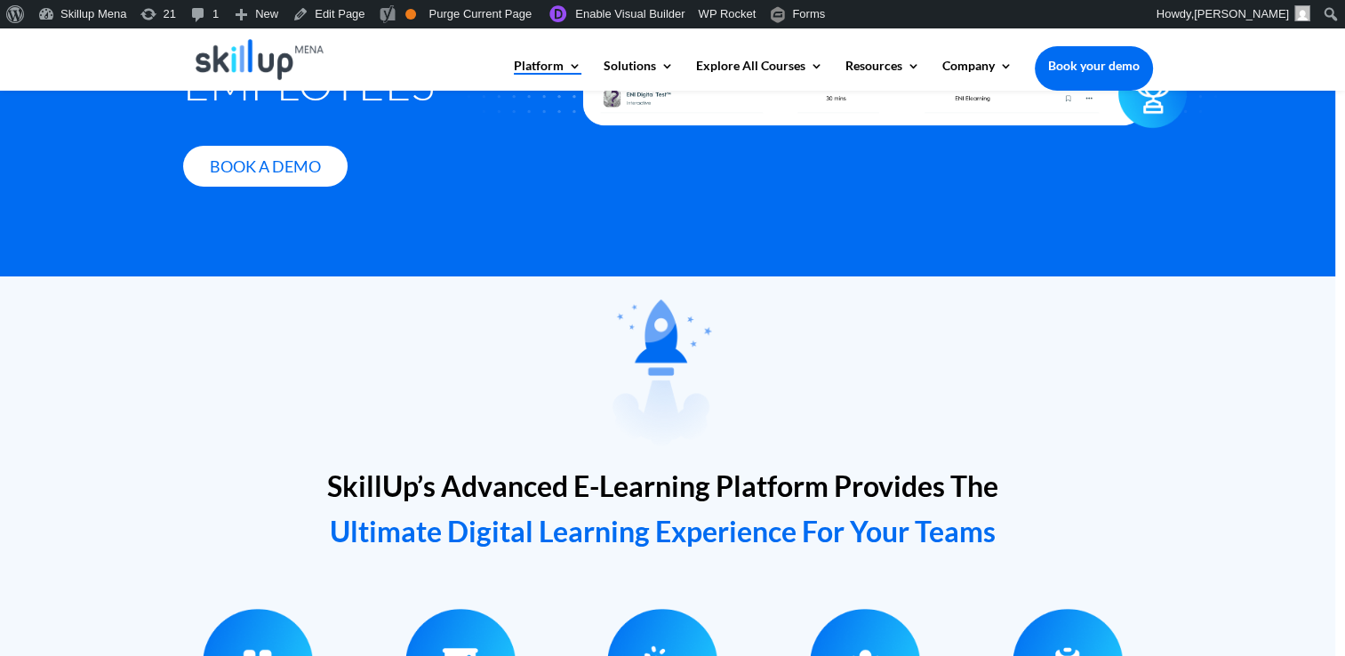
scroll to position [0, 0]
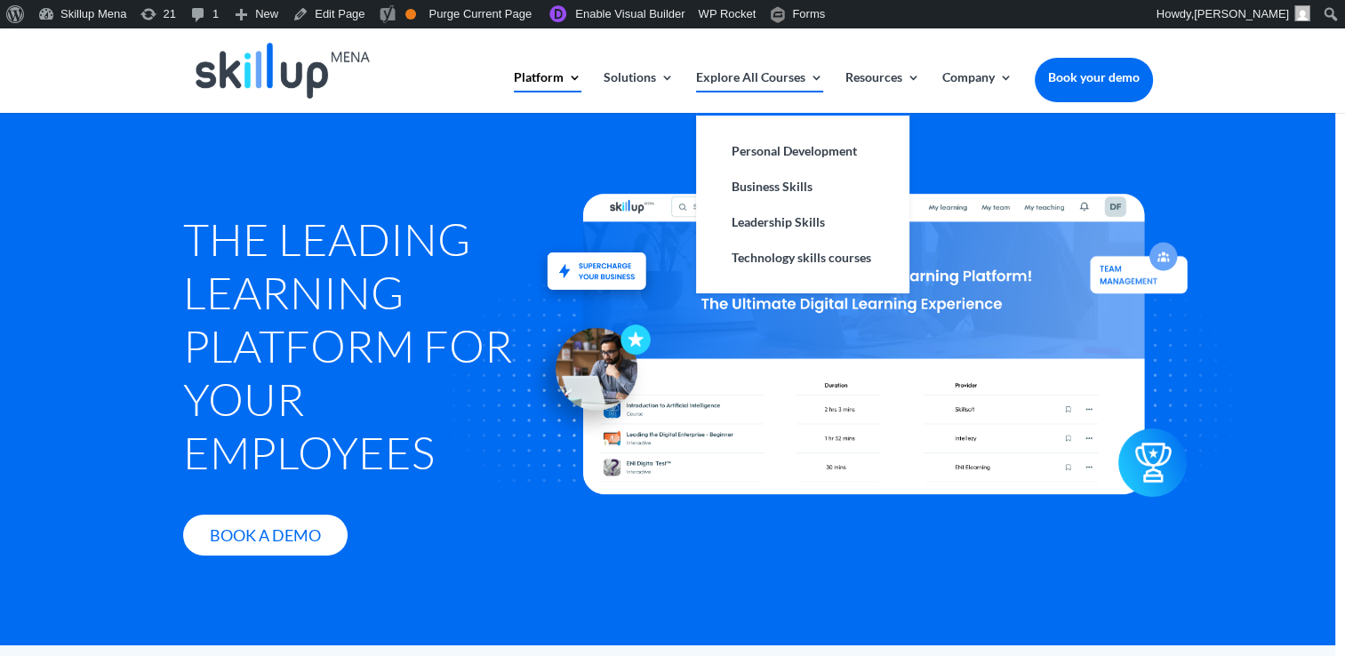
drag, startPoint x: 686, startPoint y: 254, endPoint x: 785, endPoint y: 77, distance: 202.5
click at [782, 247] on div at bounding box center [865, 344] width 977 height 564
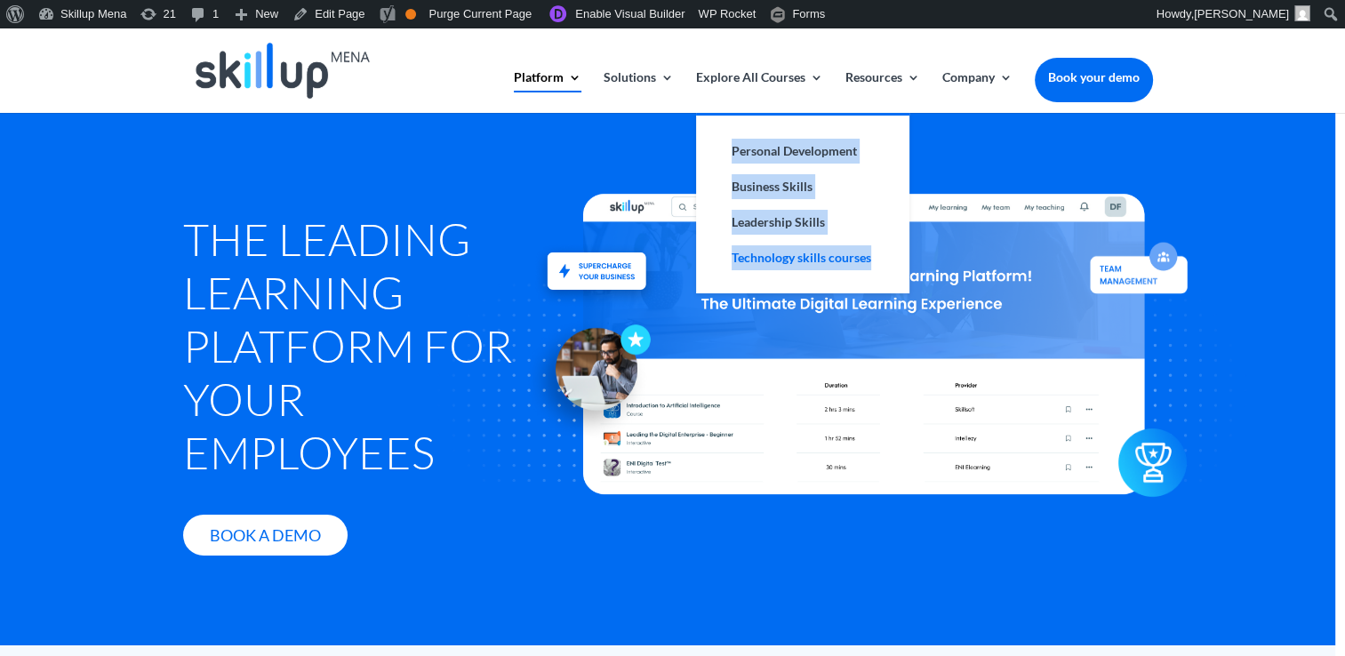
drag, startPoint x: 703, startPoint y: 130, endPoint x: 879, endPoint y: 262, distance: 220.3
click at [879, 262] on ul "Personal Development Business Skills Leadership Skills Technology skills courses" at bounding box center [802, 203] width 213 height 180
copy ul "Personal Development Business Skills Leadership Skills Technology skills courses"
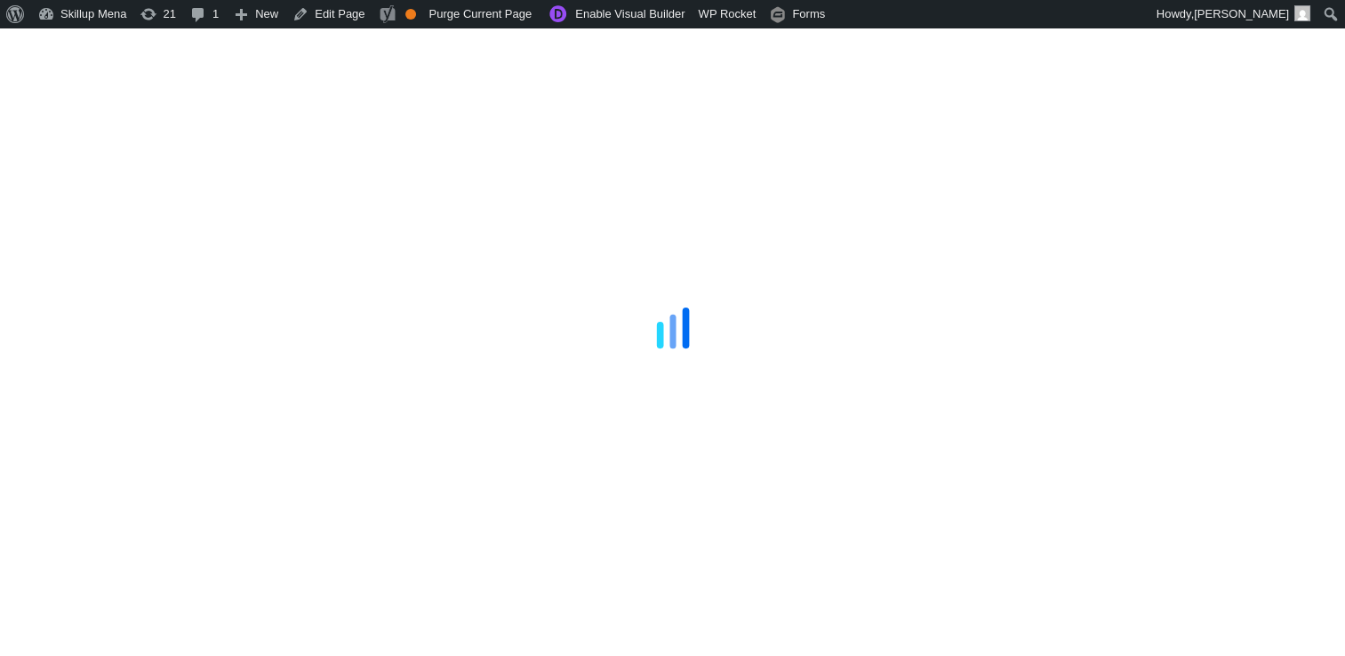
drag, startPoint x: 1266, startPoint y: 194, endPoint x: 619, endPoint y: 265, distance: 651.0
click at [1265, 191] on div at bounding box center [672, 328] width 1345 height 656
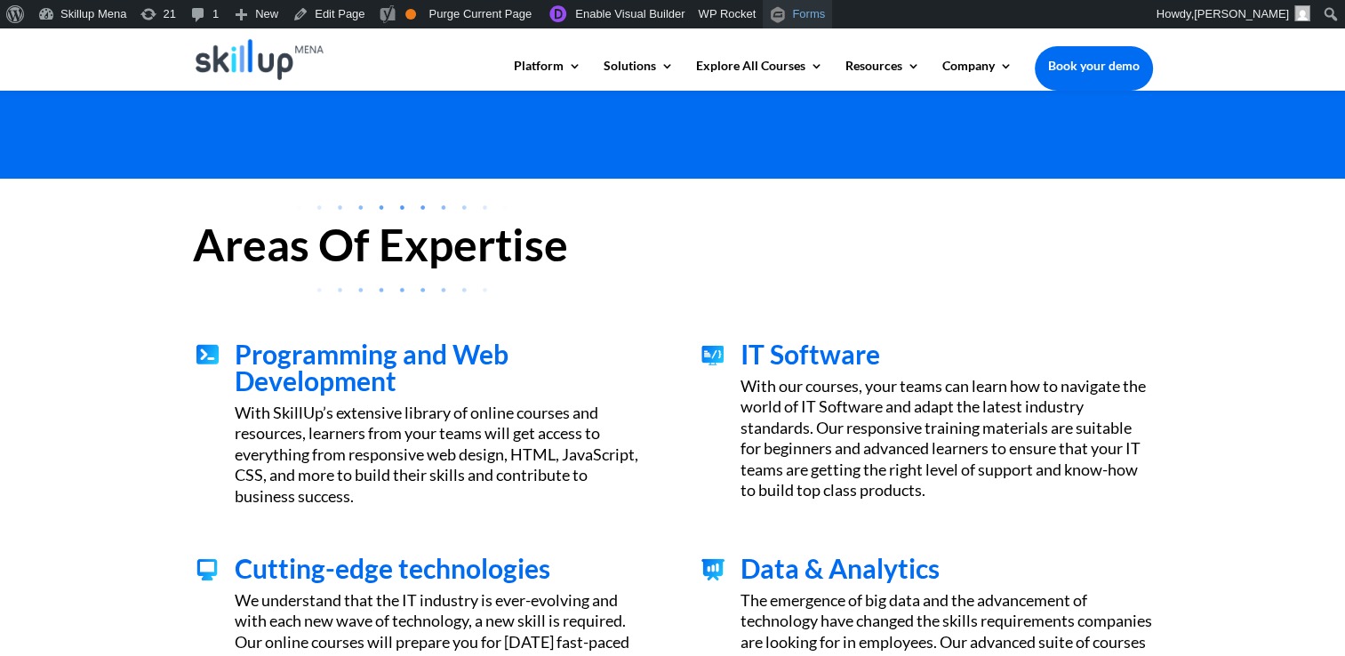
scroll to position [178, 0]
